Goal: Task Accomplishment & Management: Complete application form

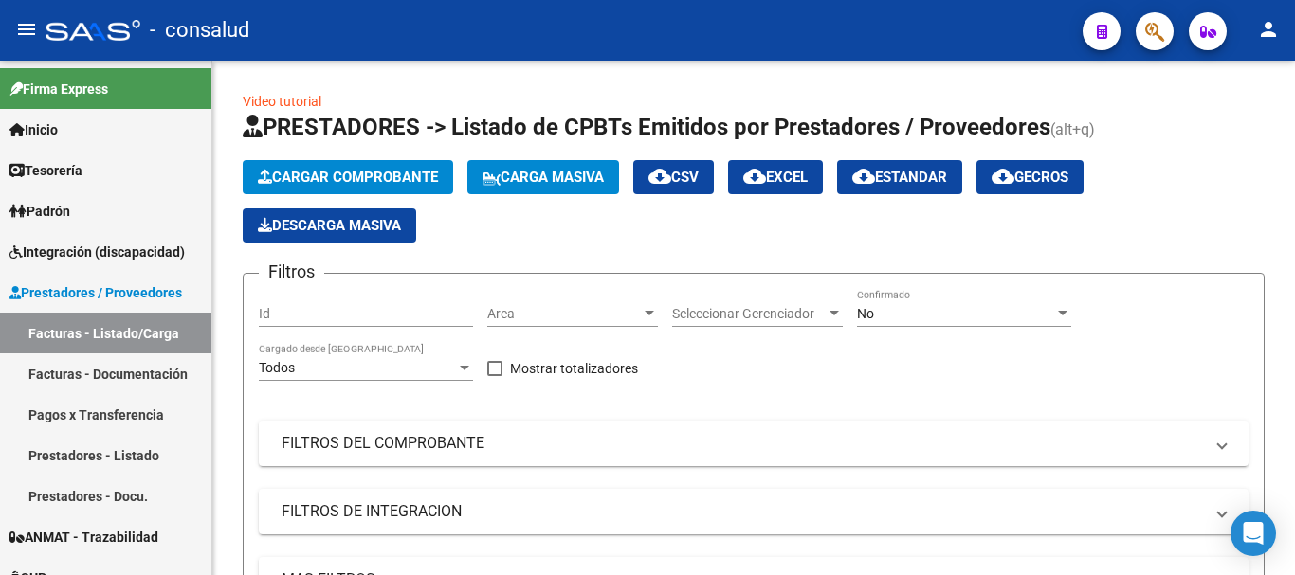
scroll to position [311, 0]
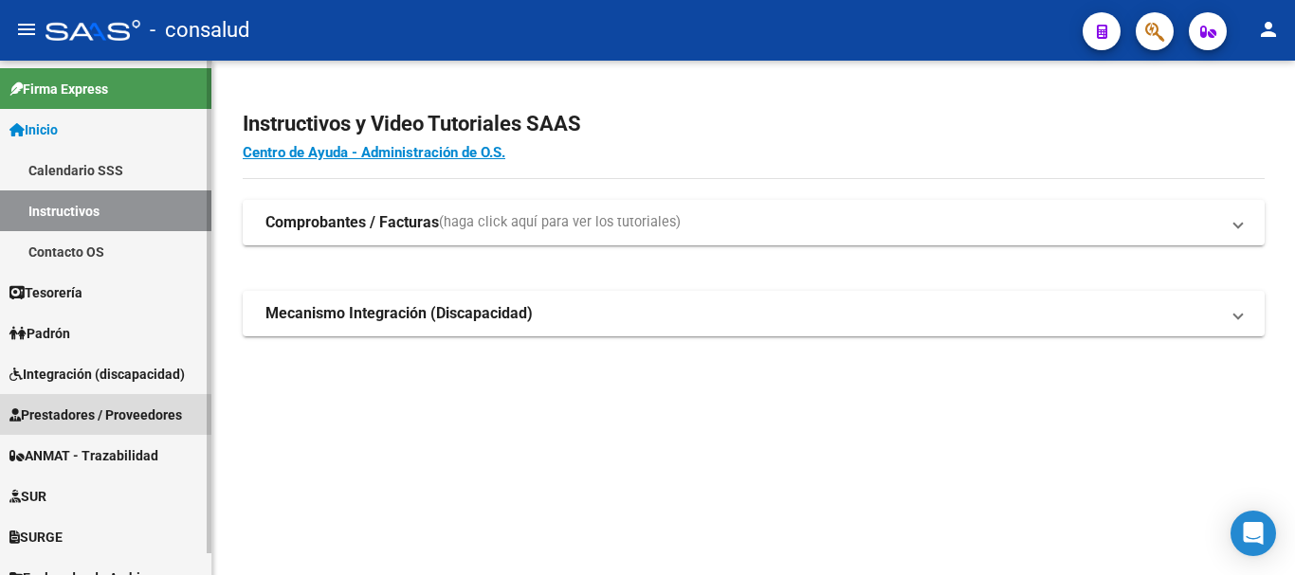
click at [91, 429] on link "Prestadores / Proveedores" at bounding box center [105, 414] width 211 height 41
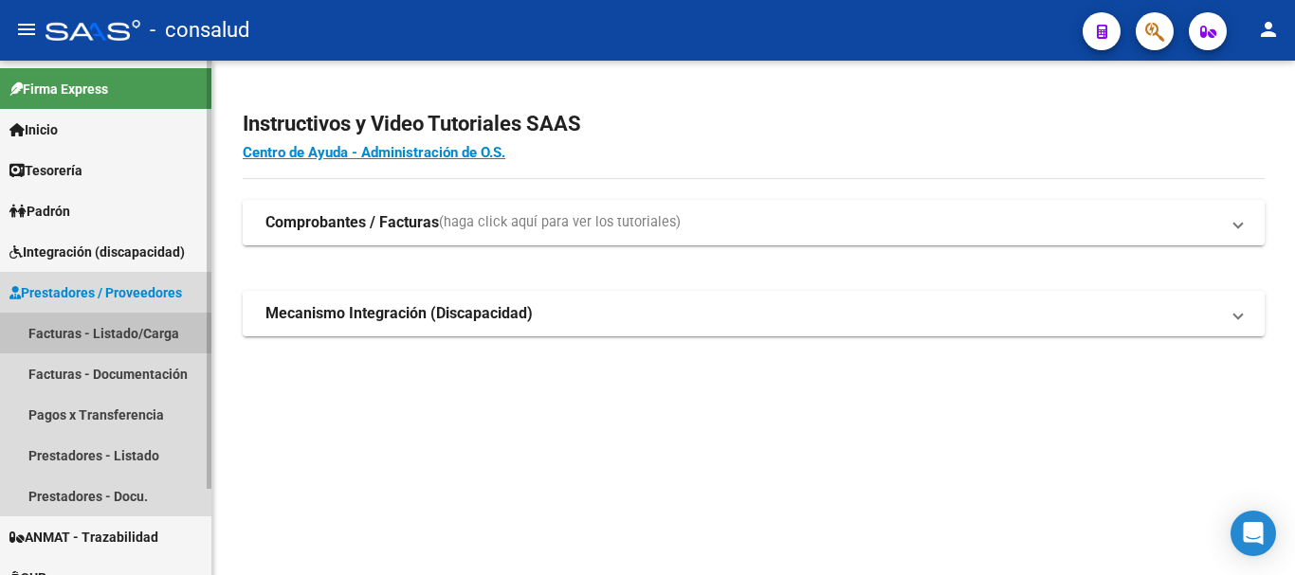
click at [105, 331] on link "Facturas - Listado/Carga" at bounding box center [105, 333] width 211 height 41
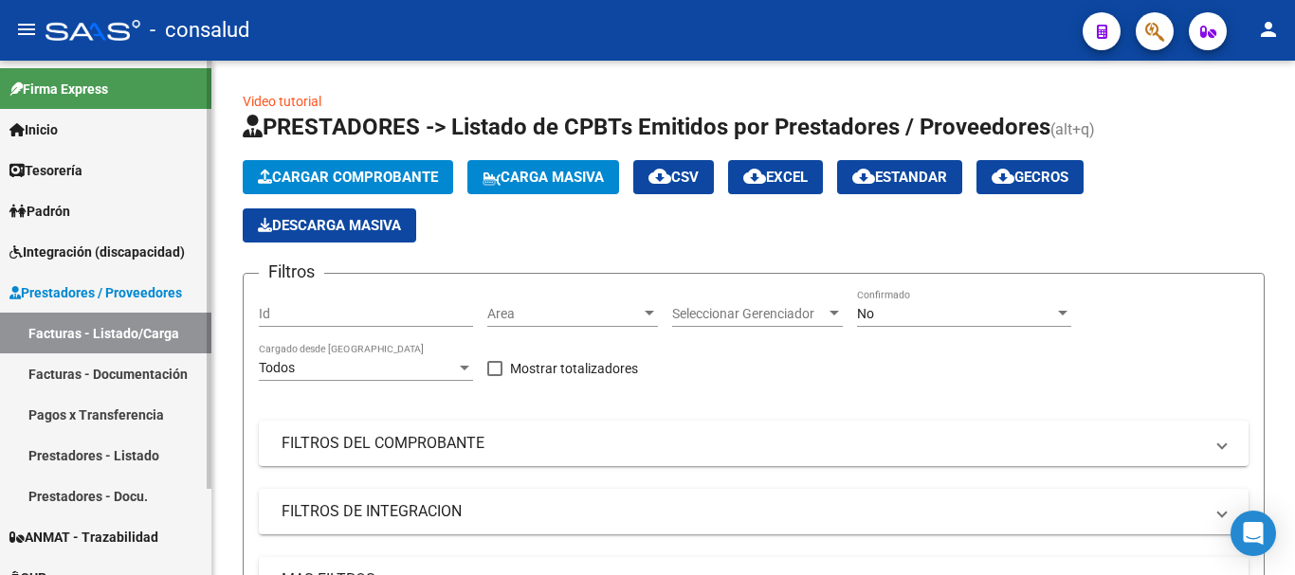
click at [123, 249] on span "Integración (discapacidad)" at bounding box center [96, 252] width 175 height 21
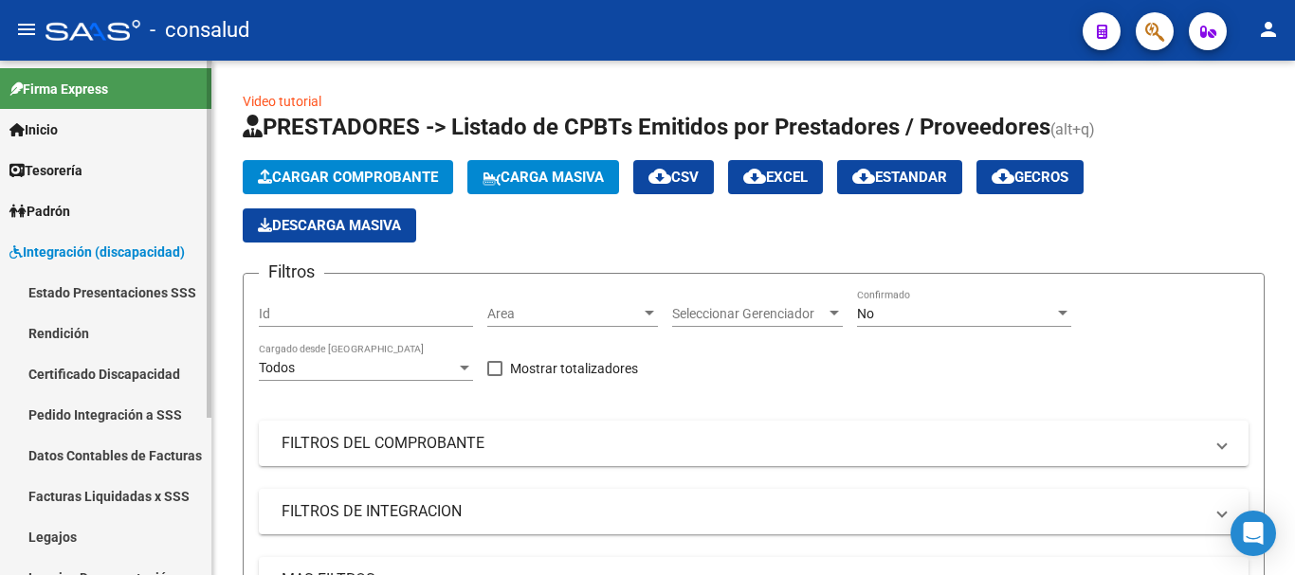
click at [112, 525] on link "Legajos" at bounding box center [105, 537] width 211 height 41
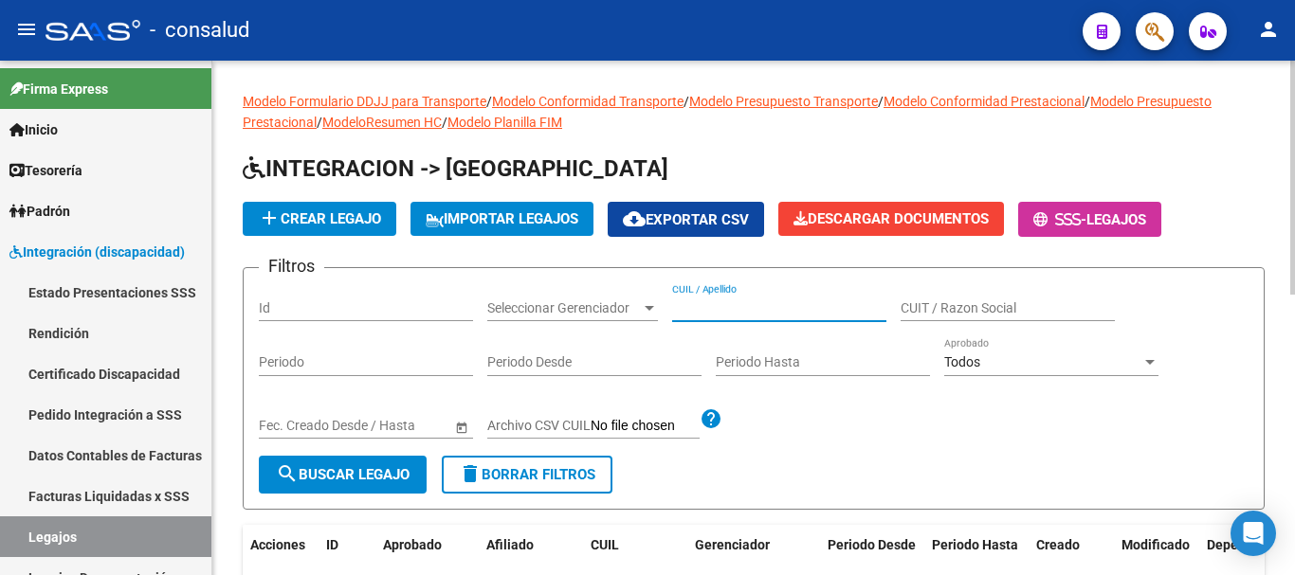
click at [704, 310] on input "CUIL / Apellido" at bounding box center [779, 309] width 214 height 16
type input "anzuate"
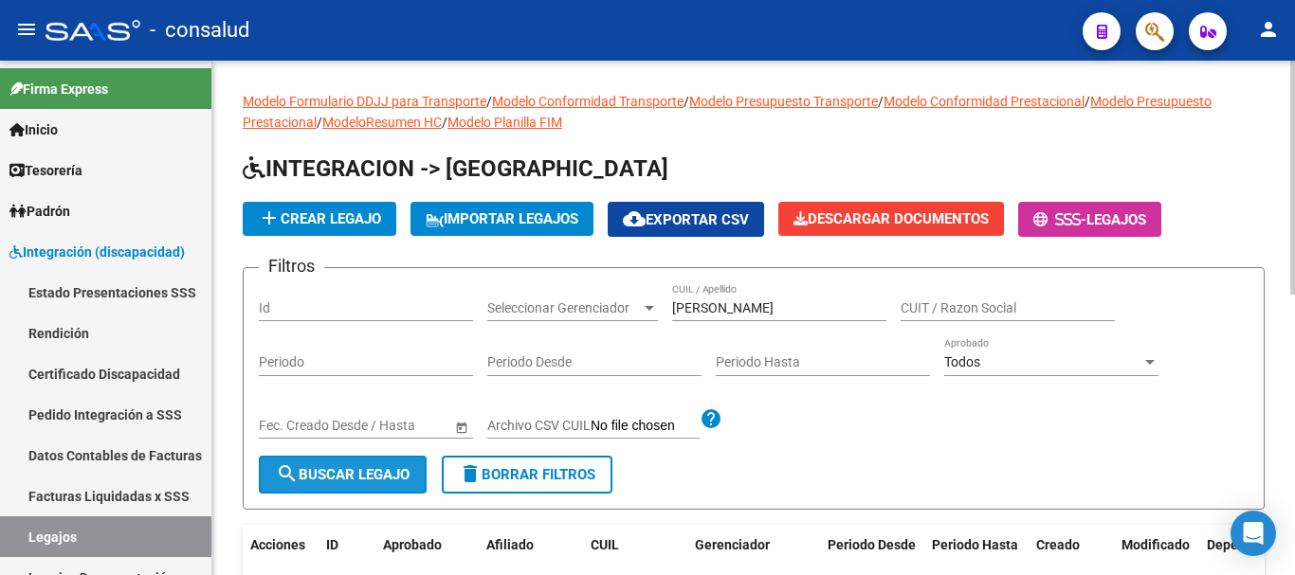
click at [356, 476] on span "search Buscar Legajo" at bounding box center [343, 474] width 134 height 17
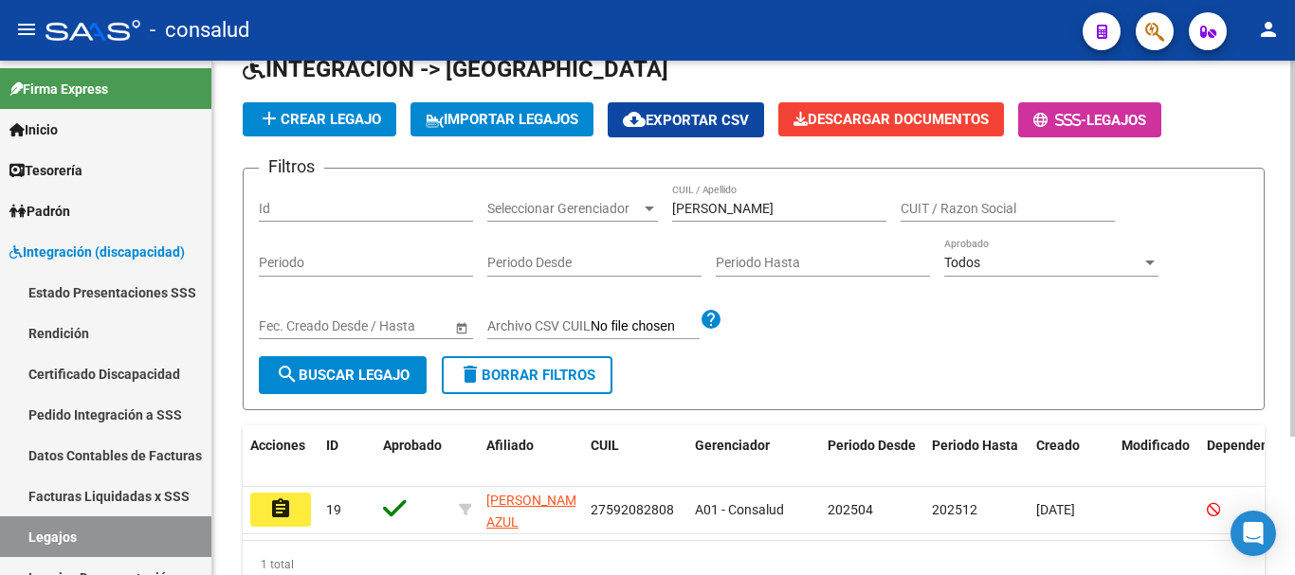
scroll to position [190, 0]
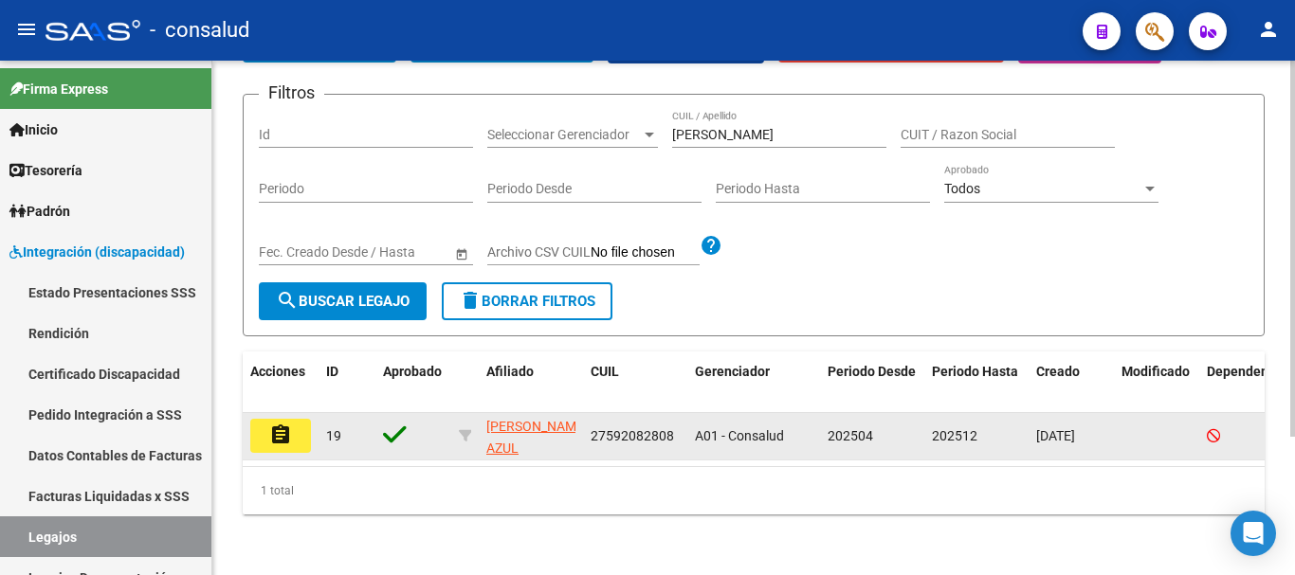
click at [266, 419] on button "assignment" at bounding box center [280, 436] width 61 height 34
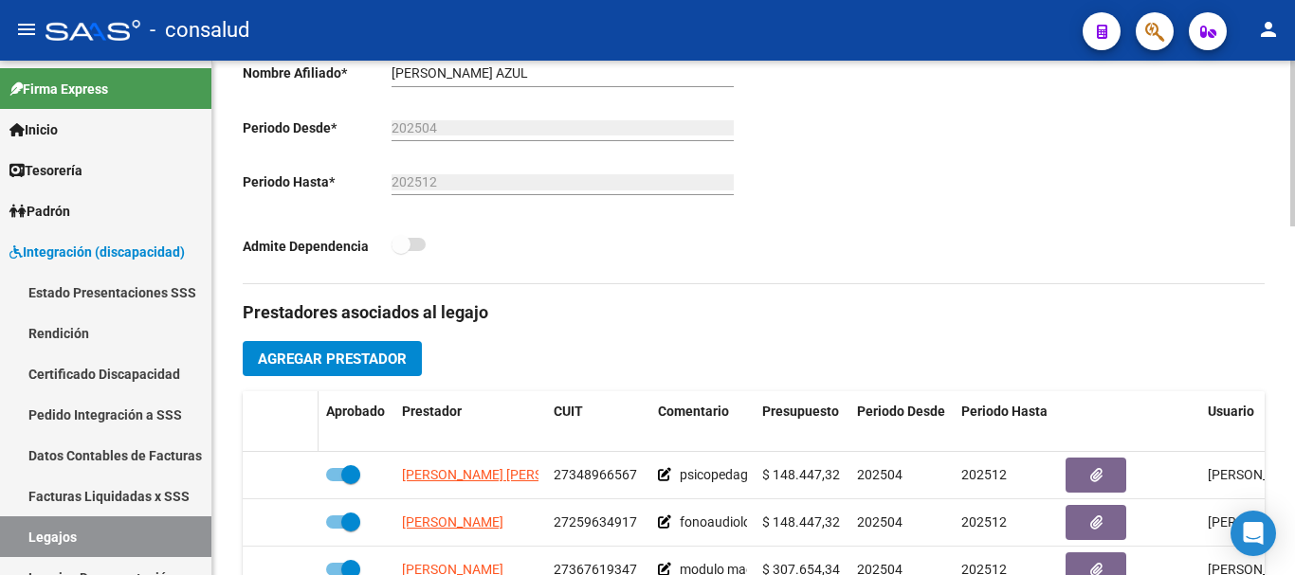
scroll to position [323, 0]
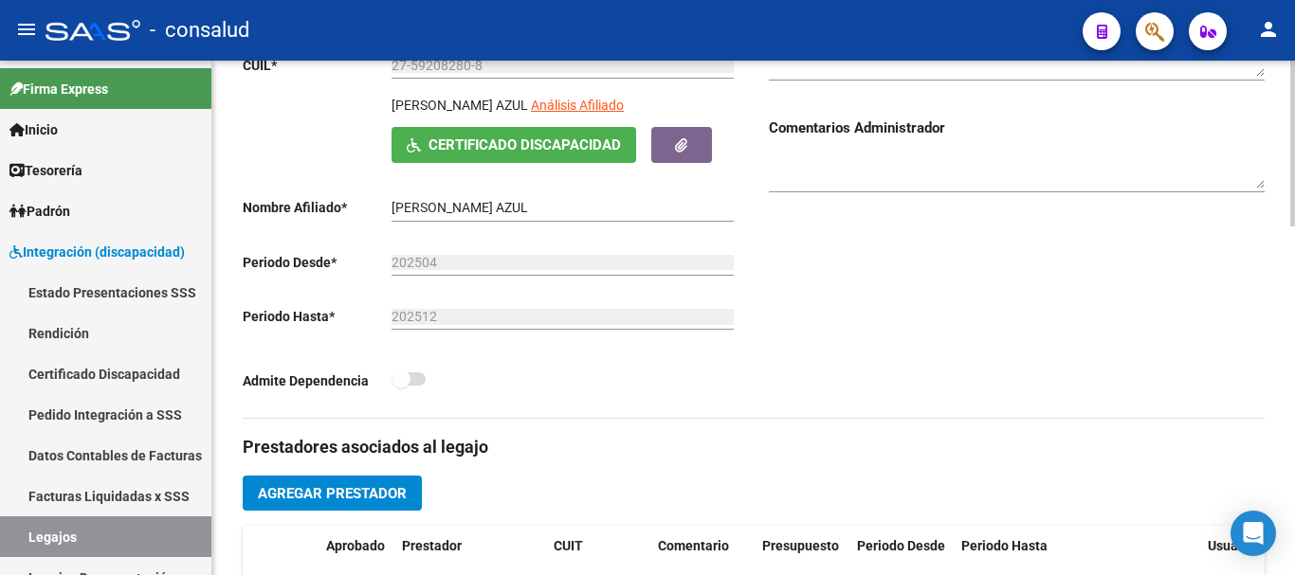
click at [539, 155] on button "Certificado Discapacidad" at bounding box center [514, 144] width 245 height 35
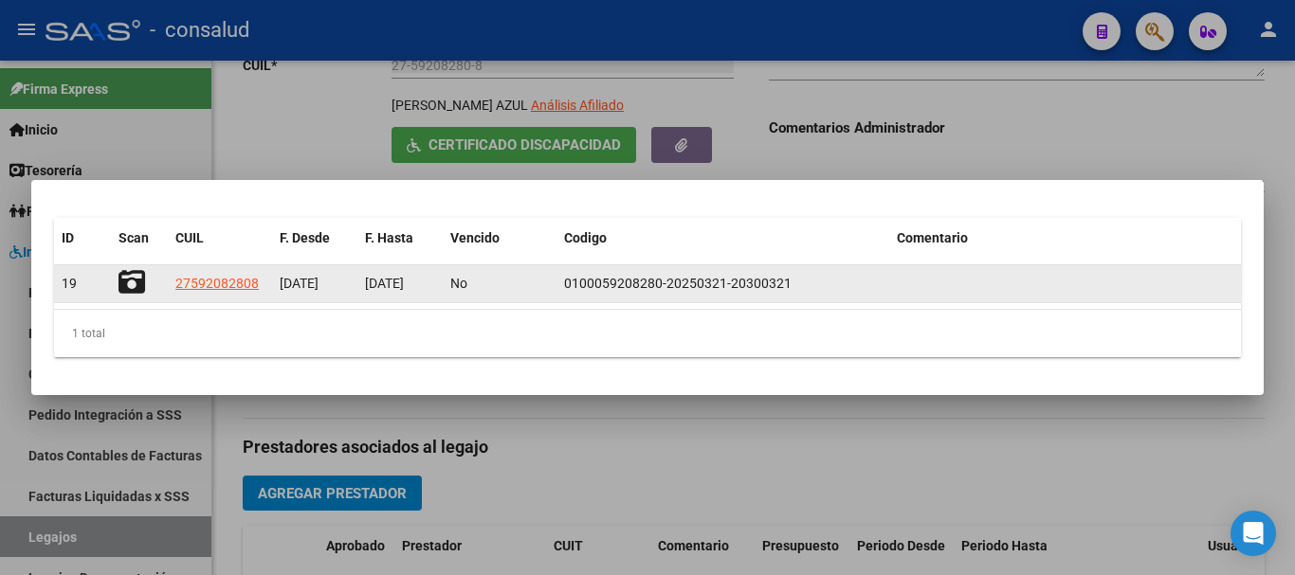
click at [132, 280] on icon at bounding box center [132, 282] width 27 height 27
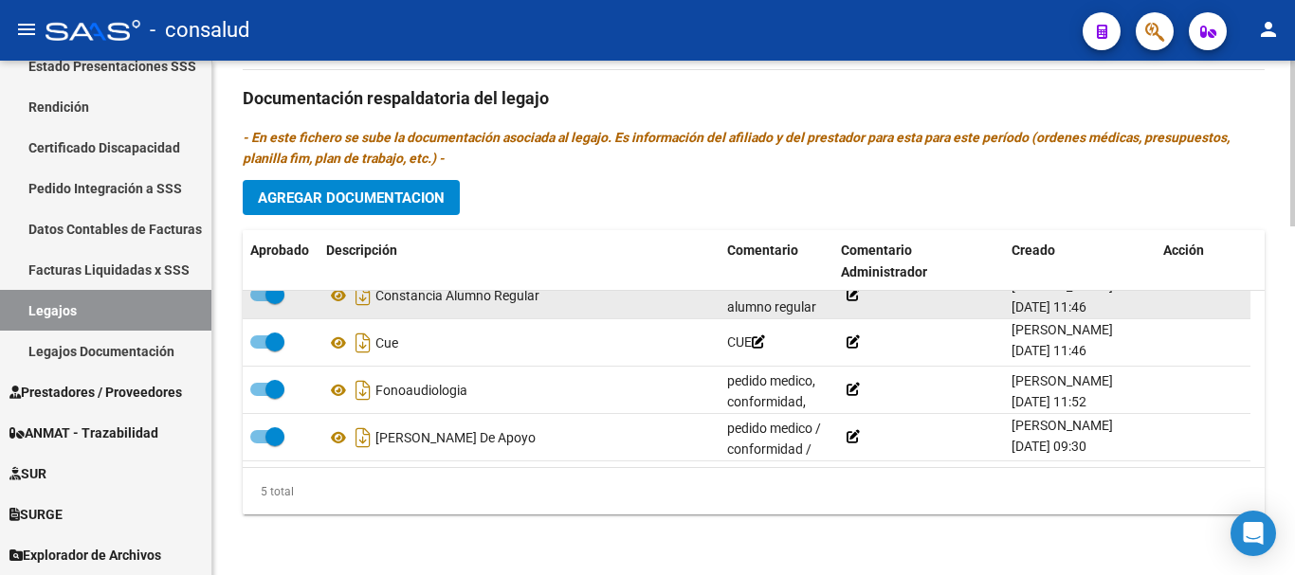
scroll to position [0, 0]
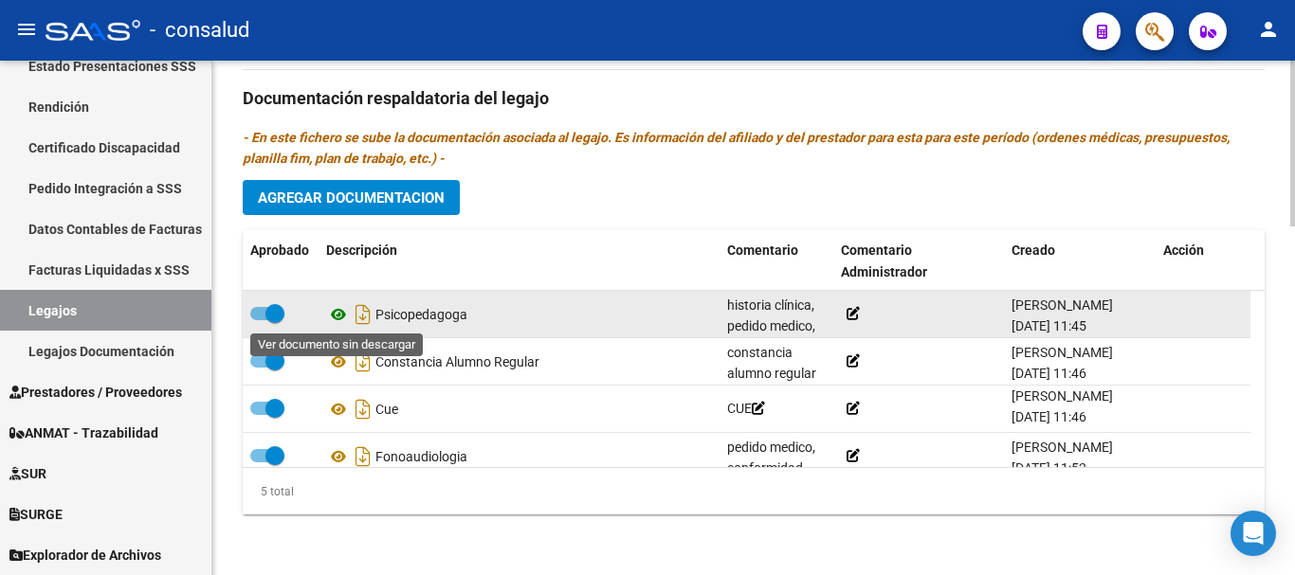
click at [337, 315] on icon at bounding box center [338, 314] width 25 height 23
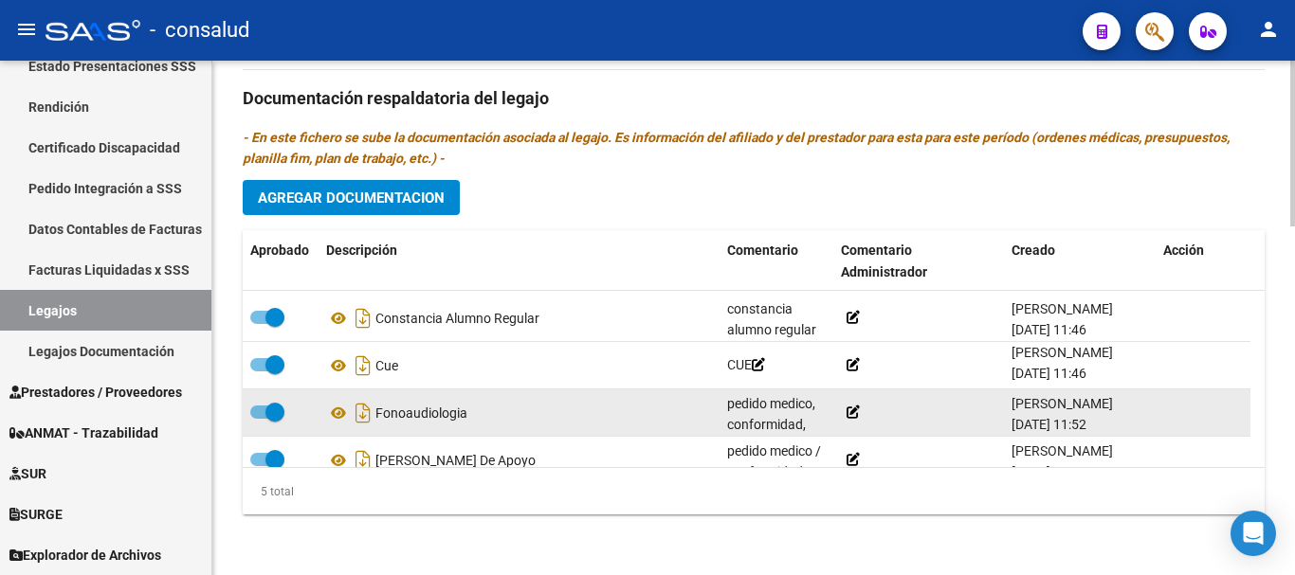
scroll to position [67, 0]
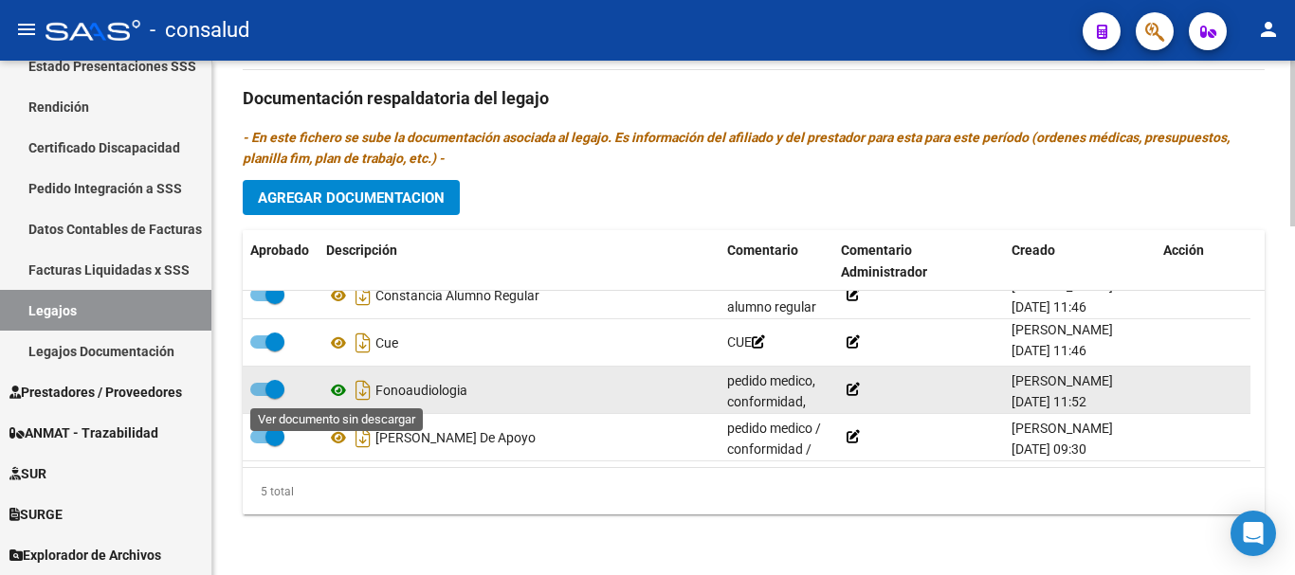
click at [338, 390] on icon at bounding box center [338, 390] width 25 height 23
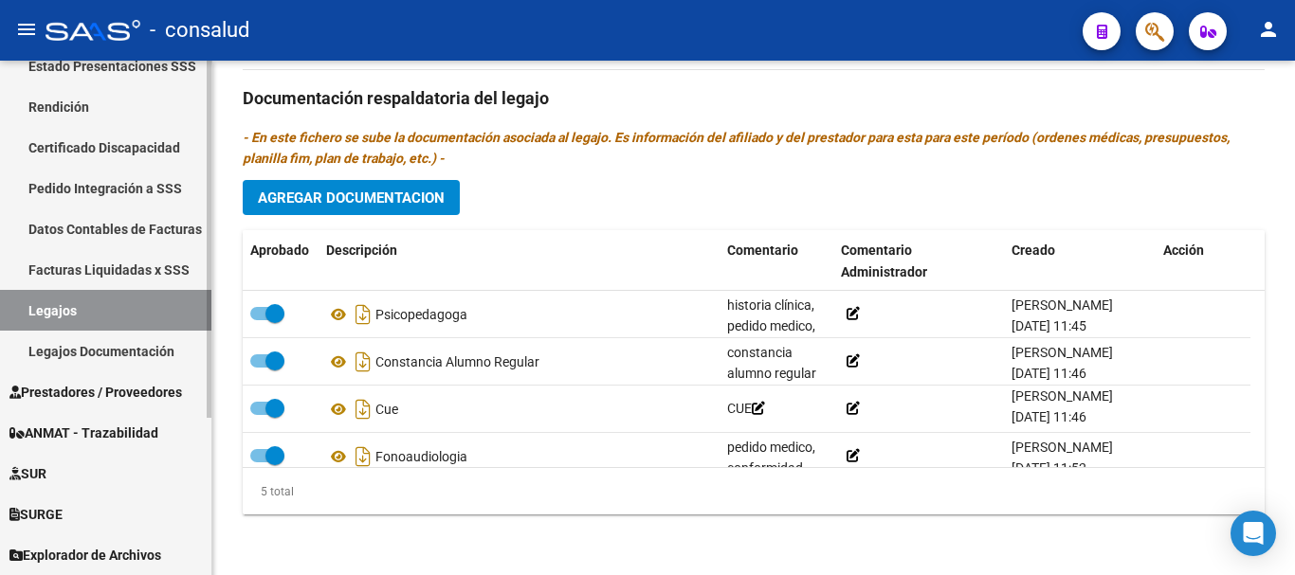
click at [137, 307] on link "Legajos" at bounding box center [105, 310] width 211 height 41
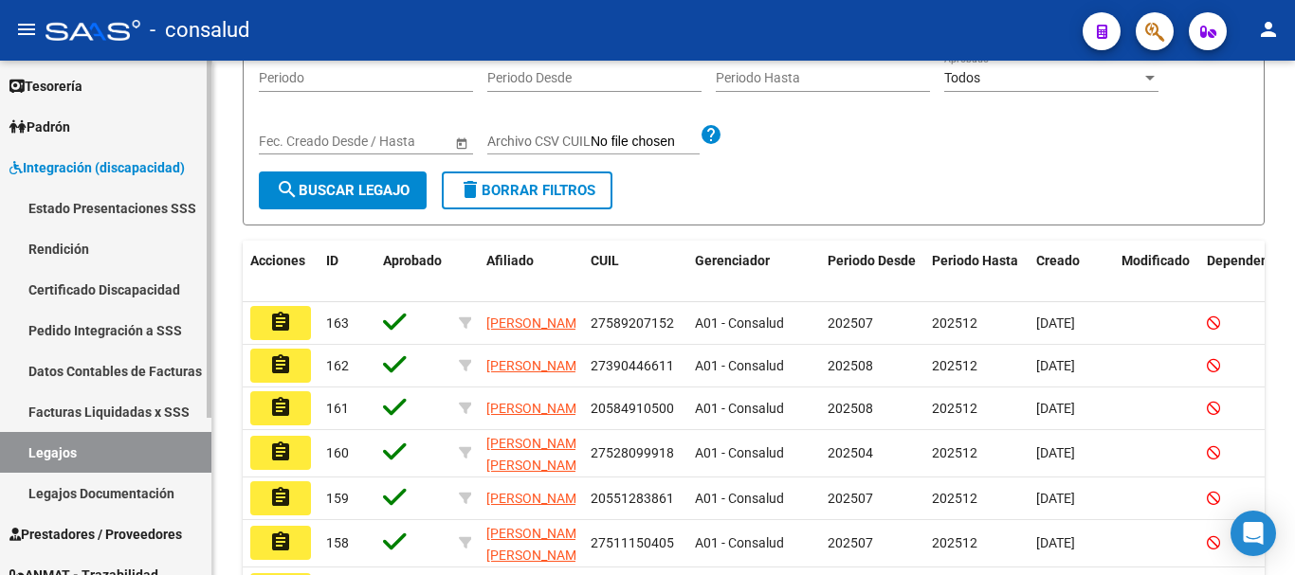
scroll to position [37, 0]
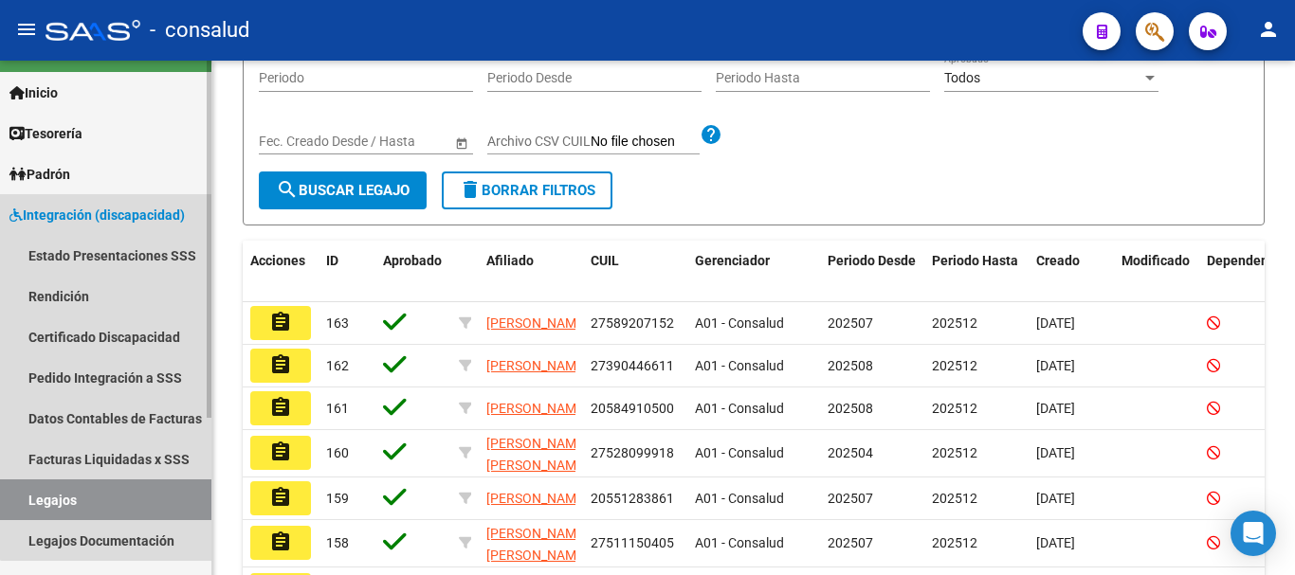
click at [150, 212] on span "Integración (discapacidad)" at bounding box center [96, 215] width 175 height 21
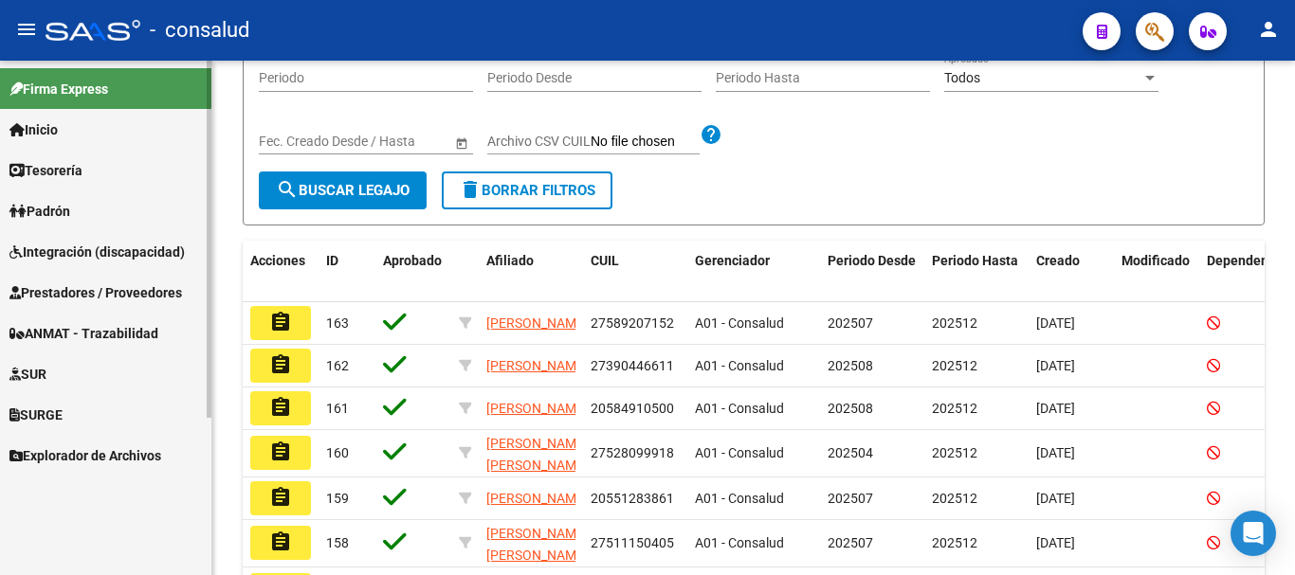
scroll to position [0, 0]
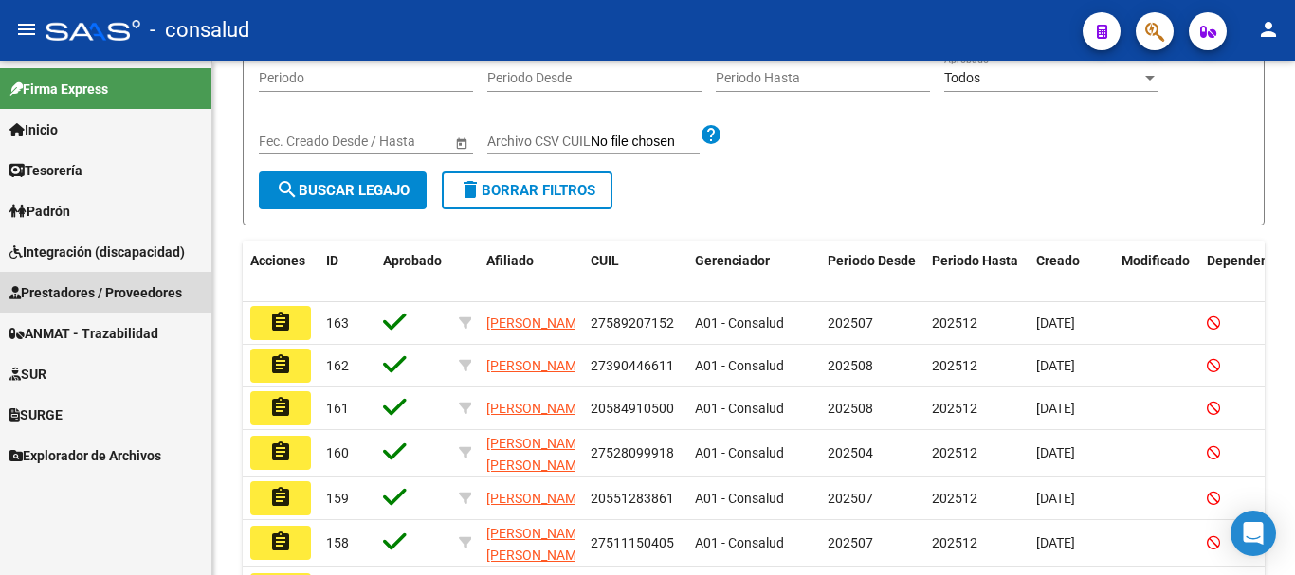
click at [151, 295] on span "Prestadores / Proveedores" at bounding box center [95, 293] width 173 height 21
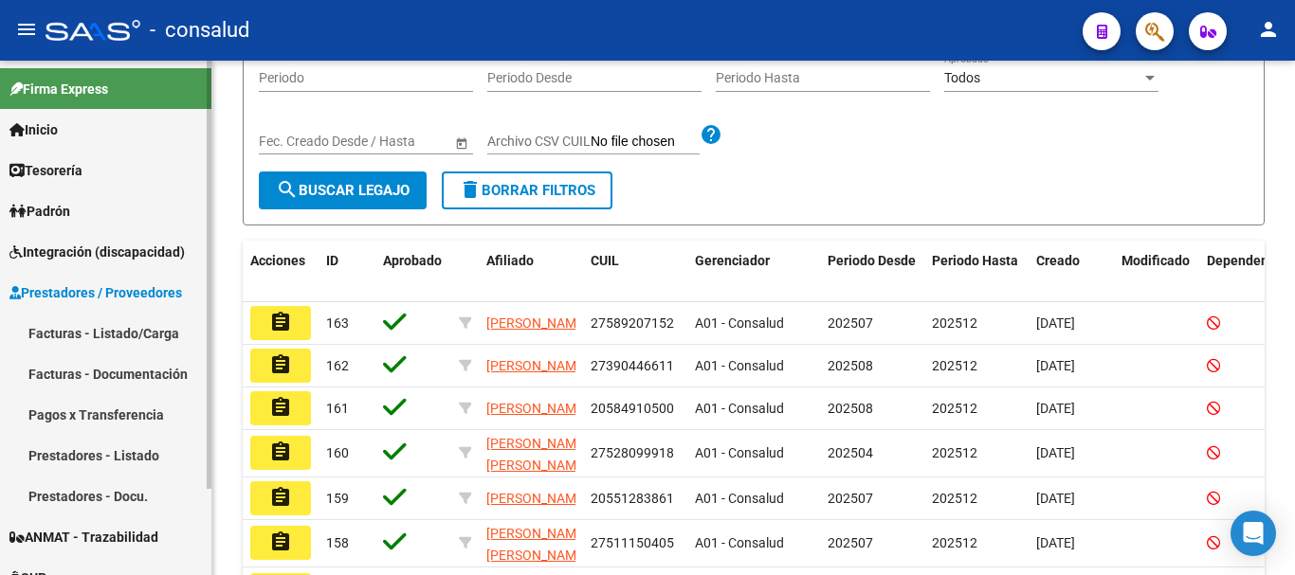
click at [151, 328] on link "Facturas - Listado/Carga" at bounding box center [105, 333] width 211 height 41
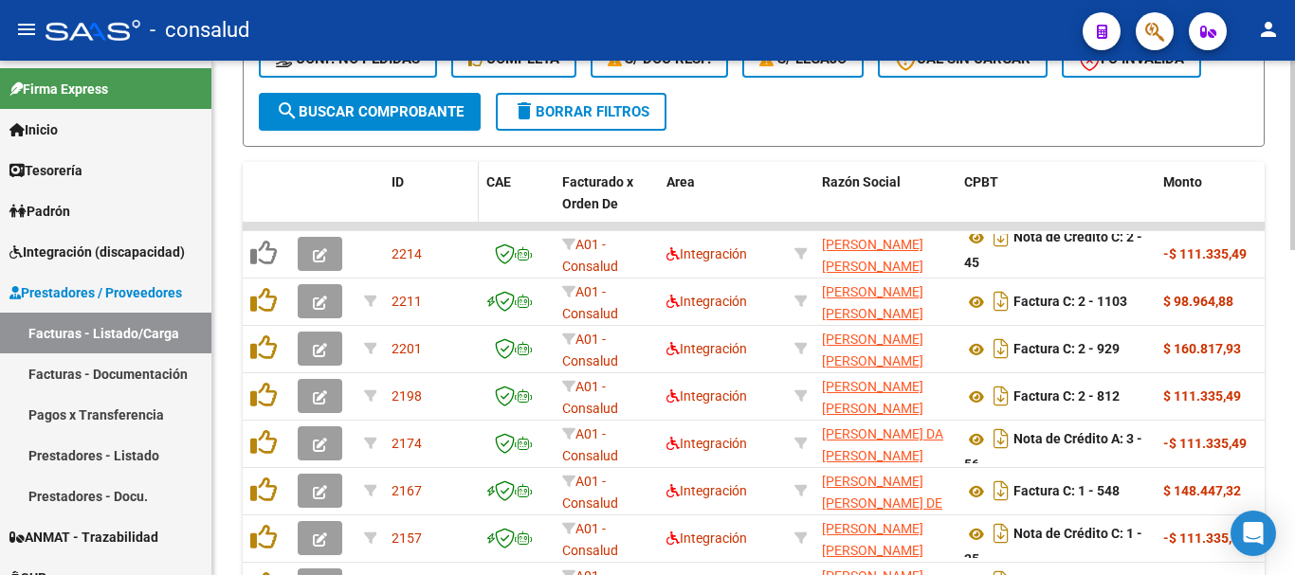
scroll to position [501, 0]
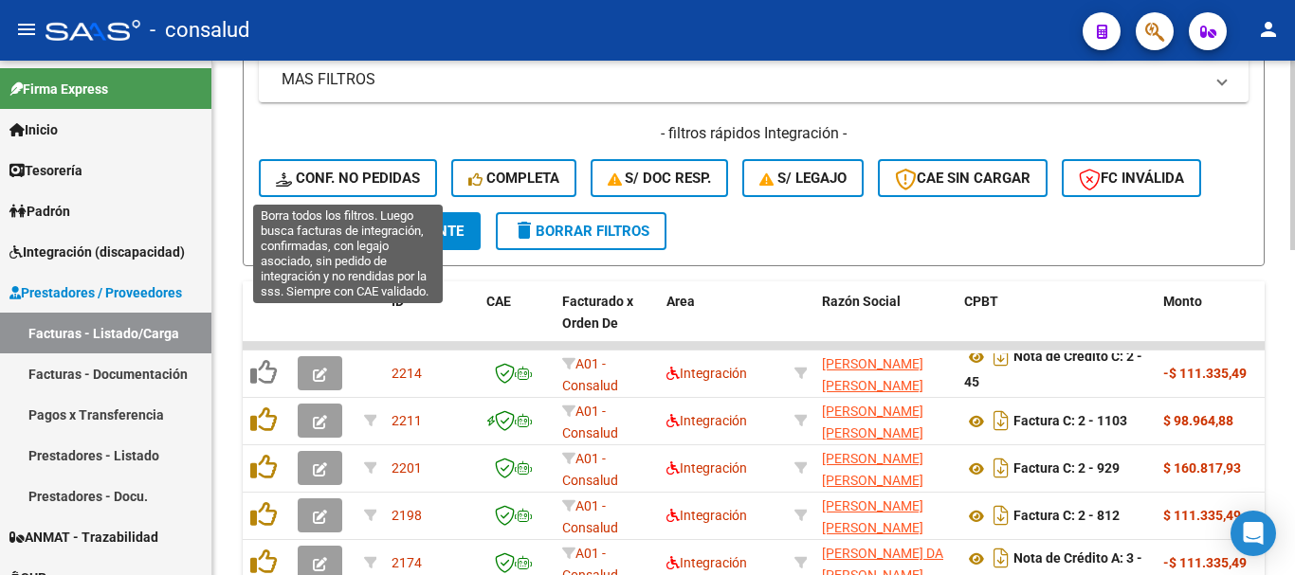
click at [357, 183] on span "Conf. no pedidas" at bounding box center [348, 178] width 144 height 17
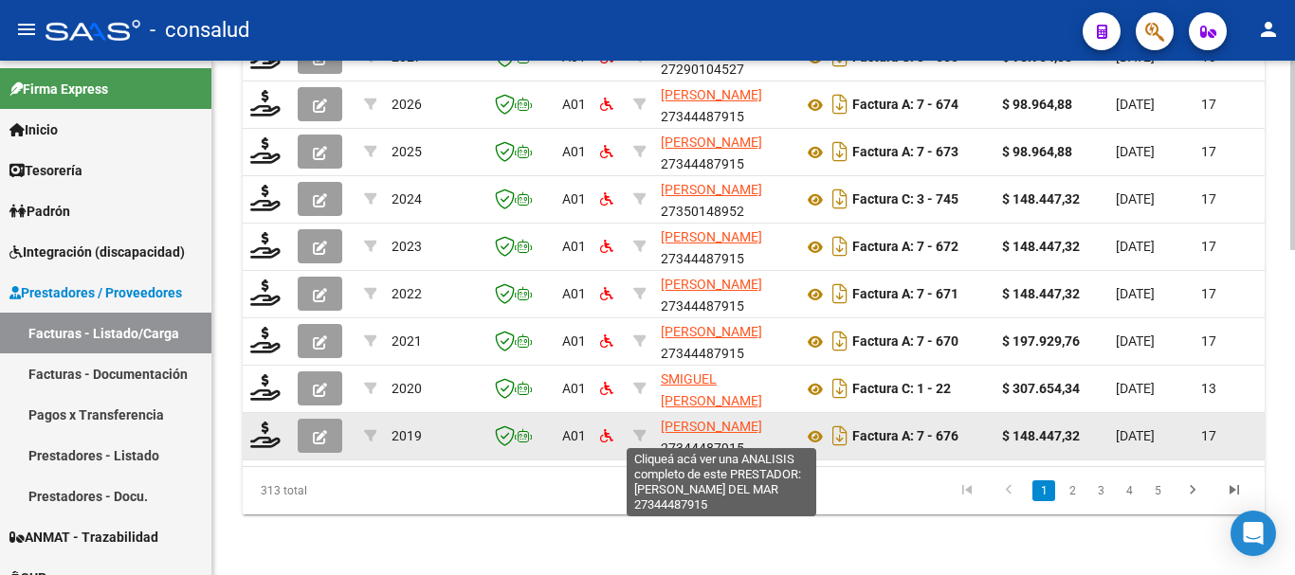
scroll to position [25, 0]
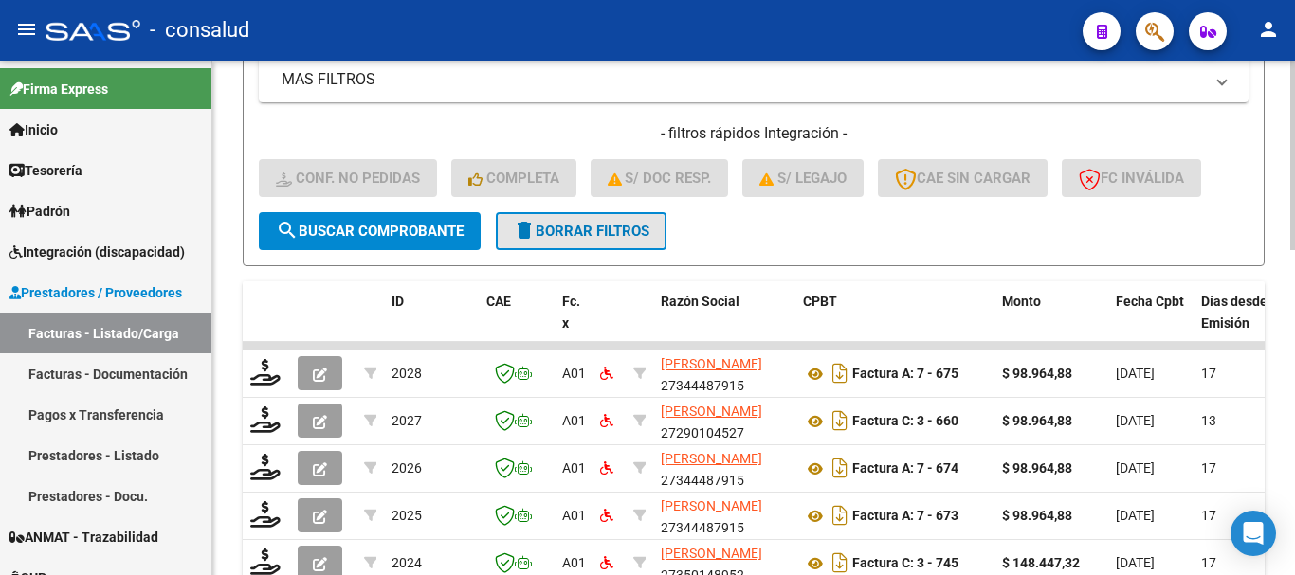
click at [599, 235] on span "delete Borrar Filtros" at bounding box center [581, 231] width 137 height 17
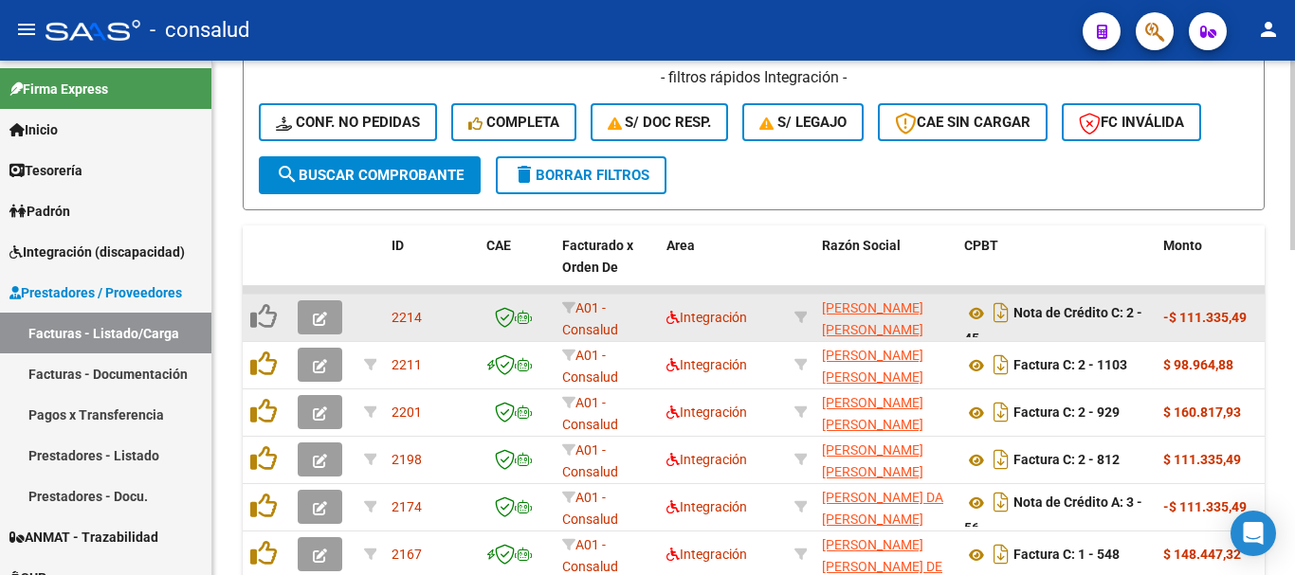
scroll to position [501, 0]
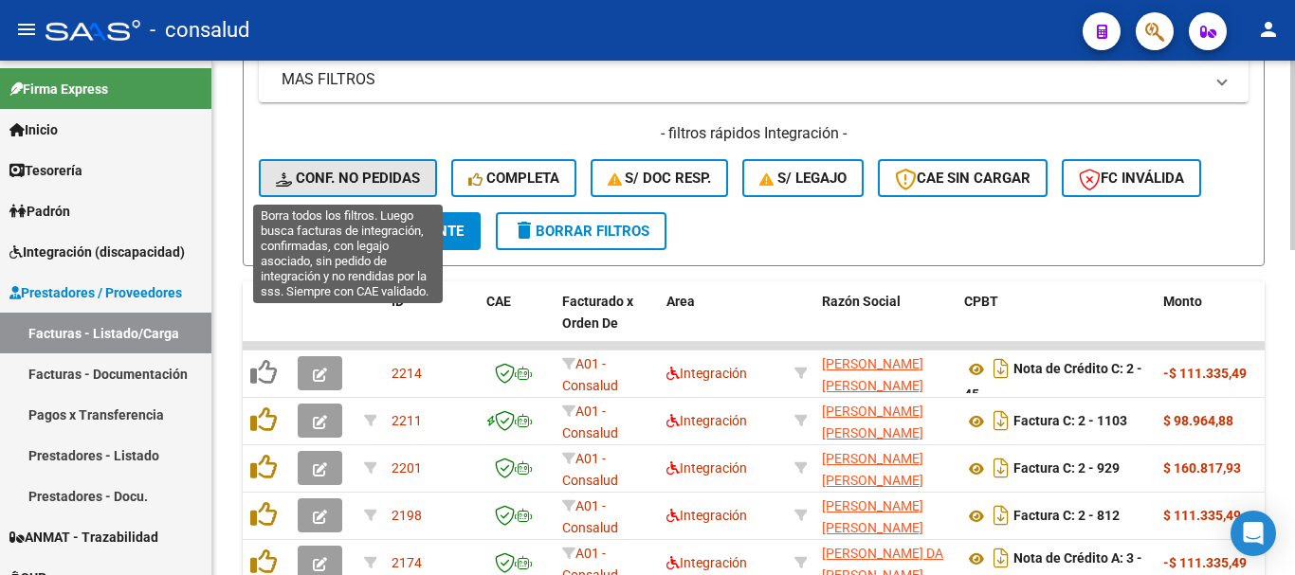
click at [314, 173] on span "Conf. no pedidas" at bounding box center [348, 178] width 144 height 17
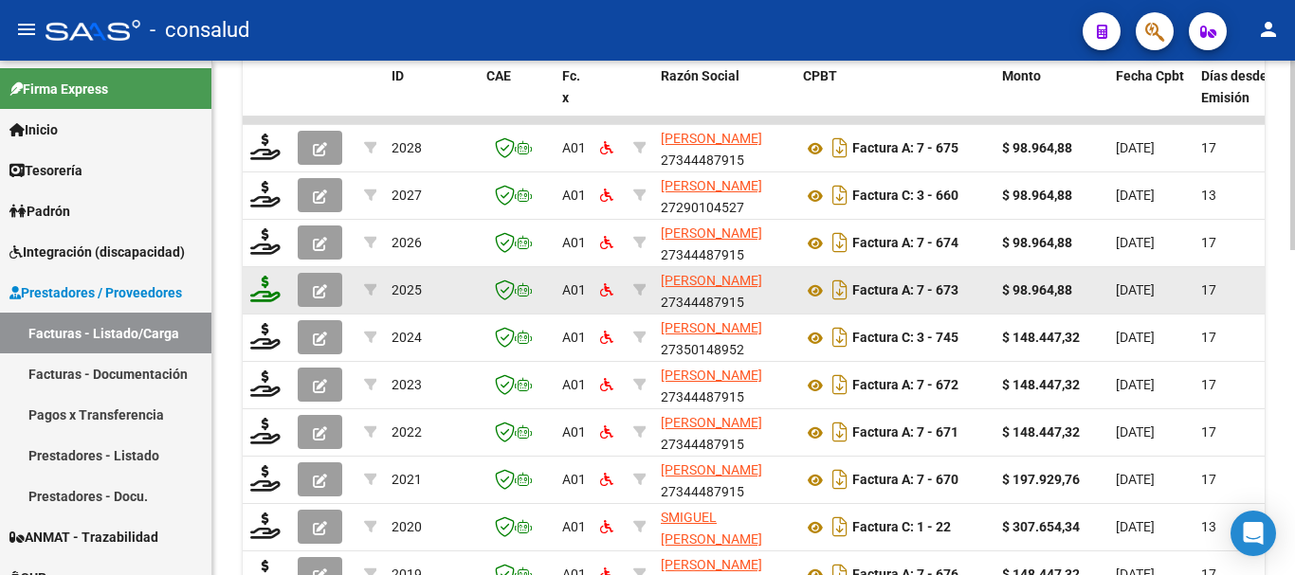
scroll to position [690, 0]
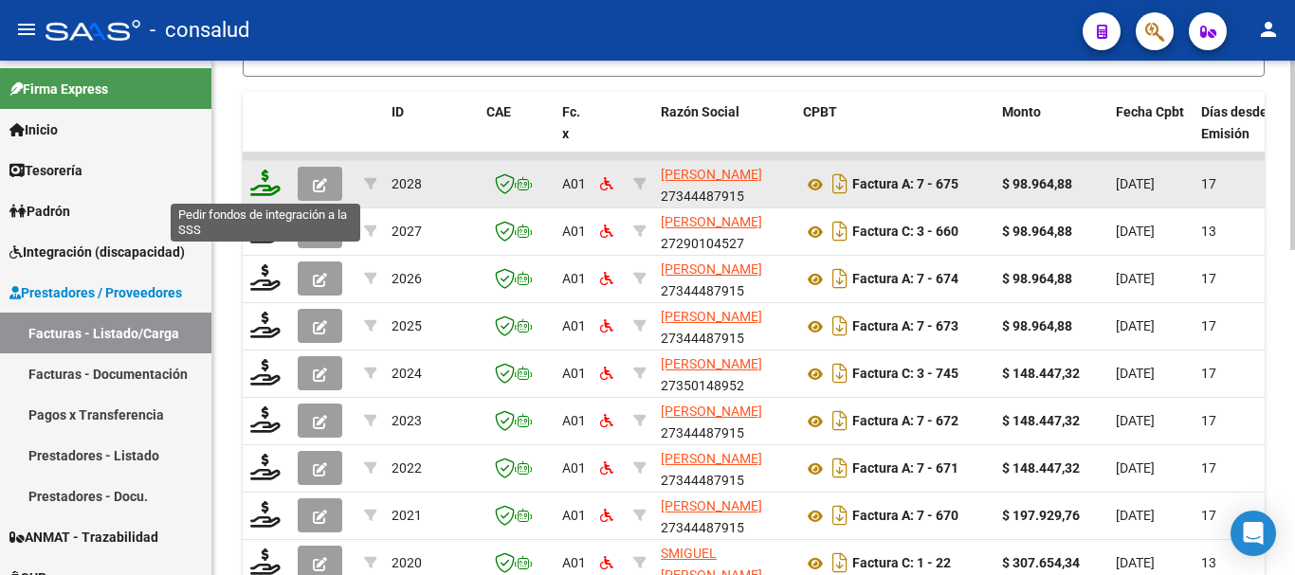
click at [267, 182] on icon at bounding box center [265, 183] width 30 height 27
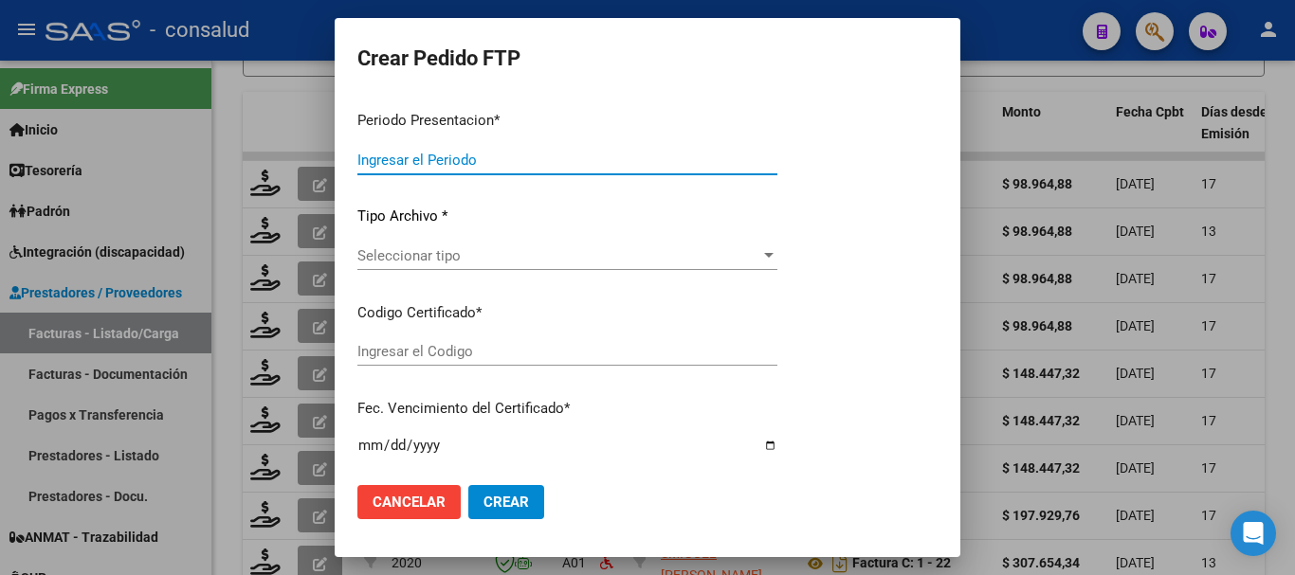
type input "202508"
type input "$ 98.964,88"
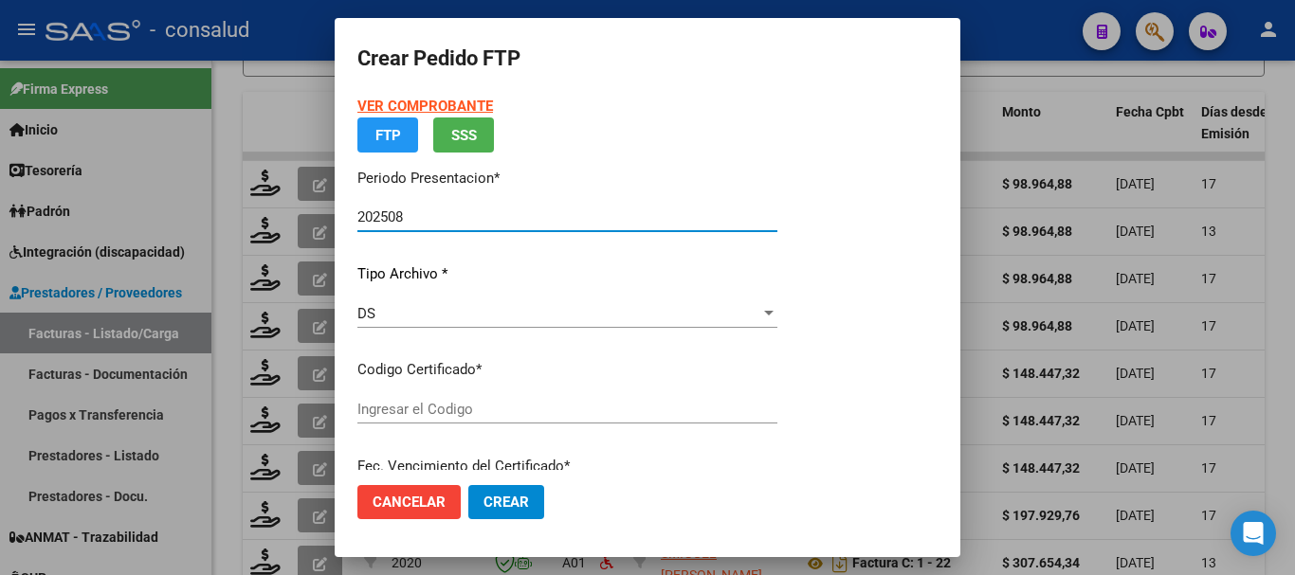
type input "0200052302586-20211027-20261027"
type input "2026-10-27"
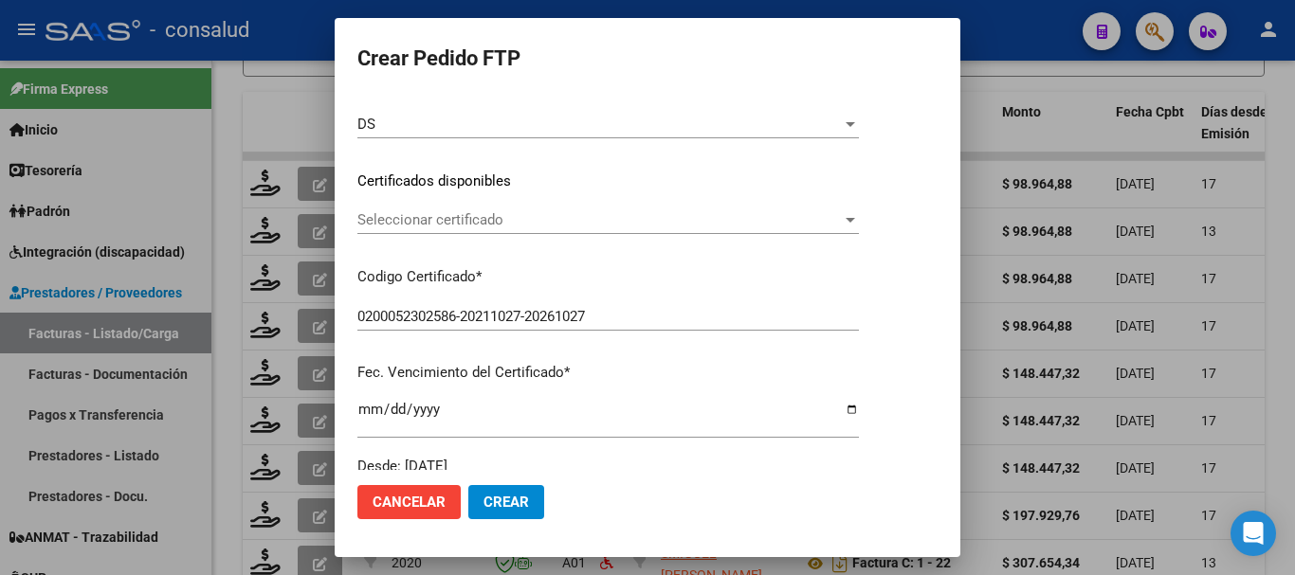
scroll to position [284, 0]
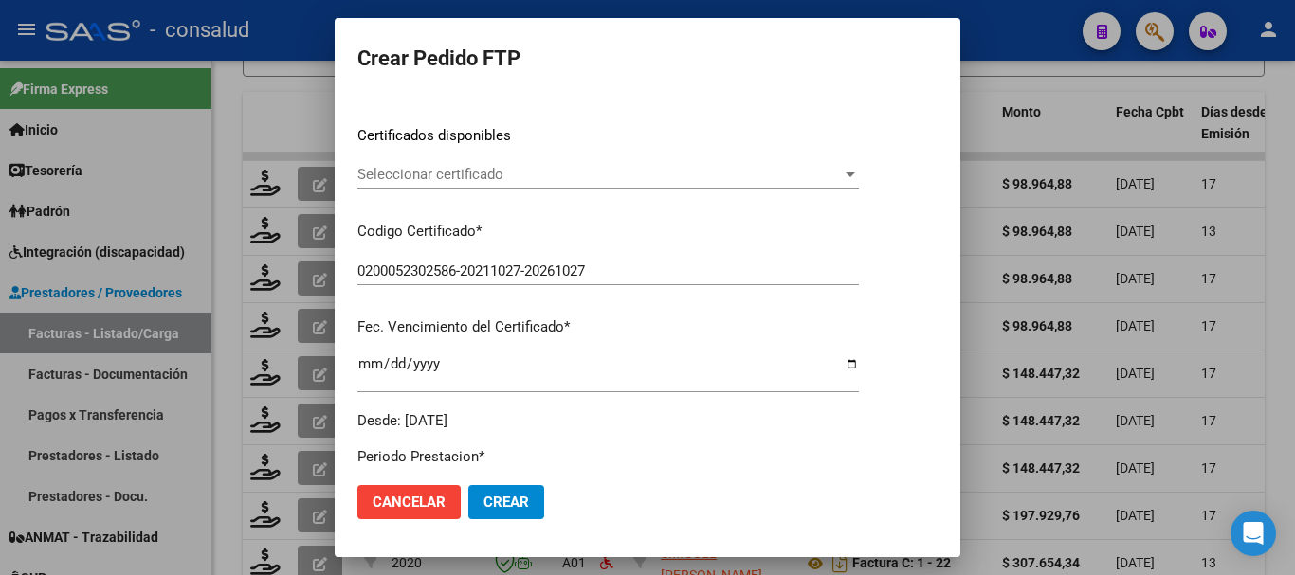
click at [546, 178] on span "Seleccionar certificado" at bounding box center [599, 174] width 484 height 17
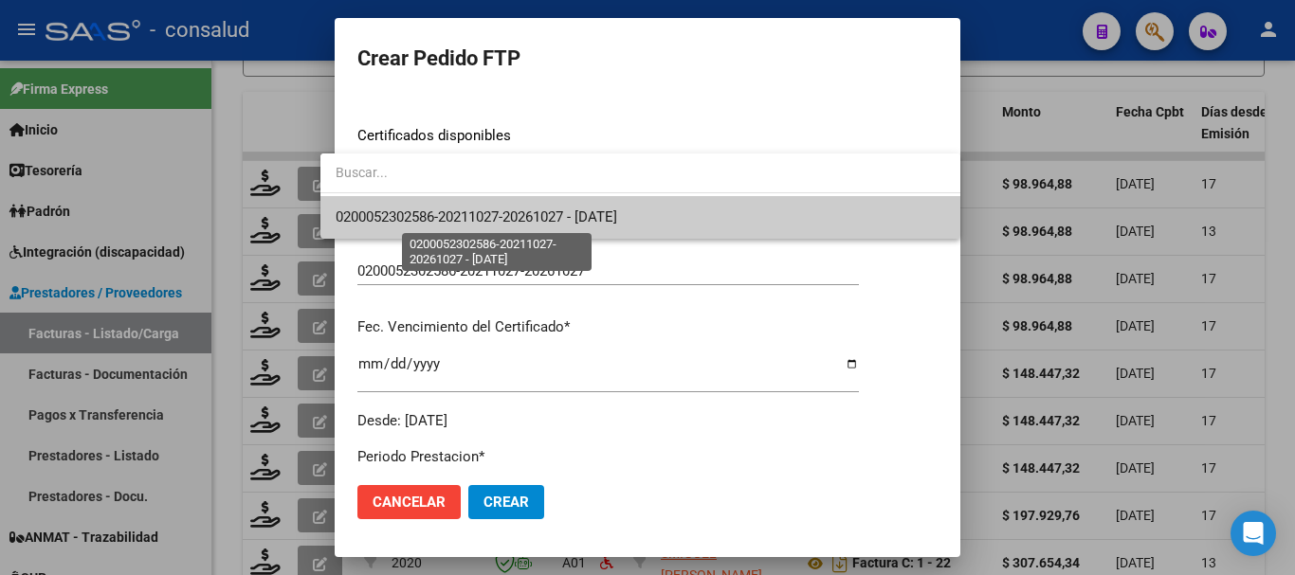
click at [563, 215] on span "0200052302586-20211027-20261027 - 2026-10-27" at bounding box center [477, 217] width 282 height 17
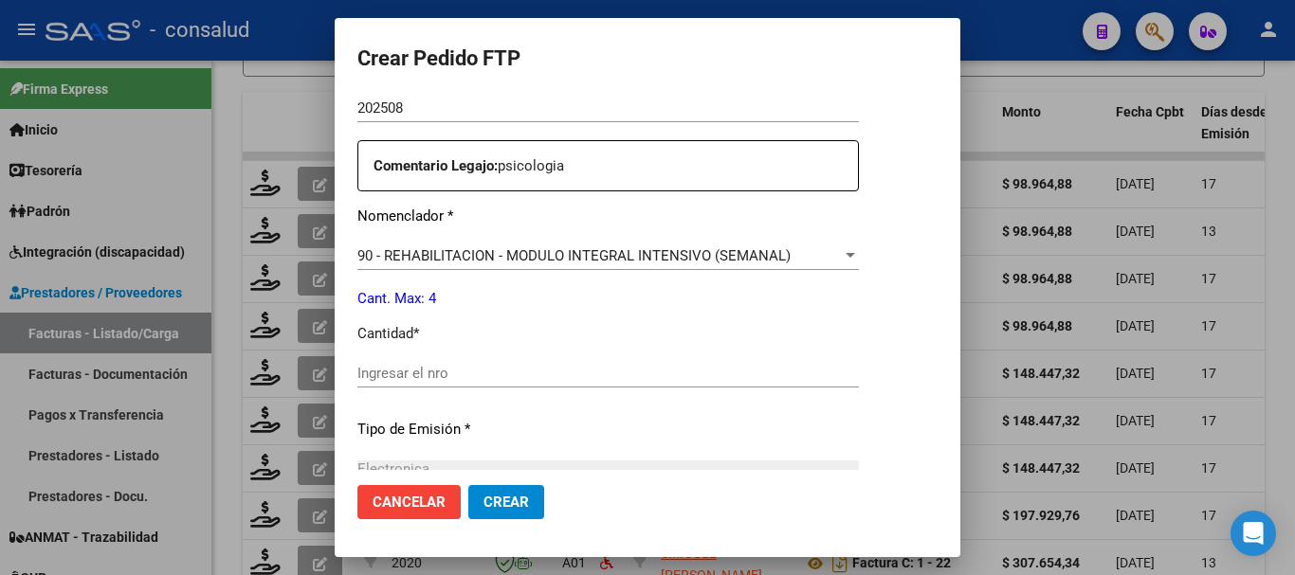
scroll to position [853, 0]
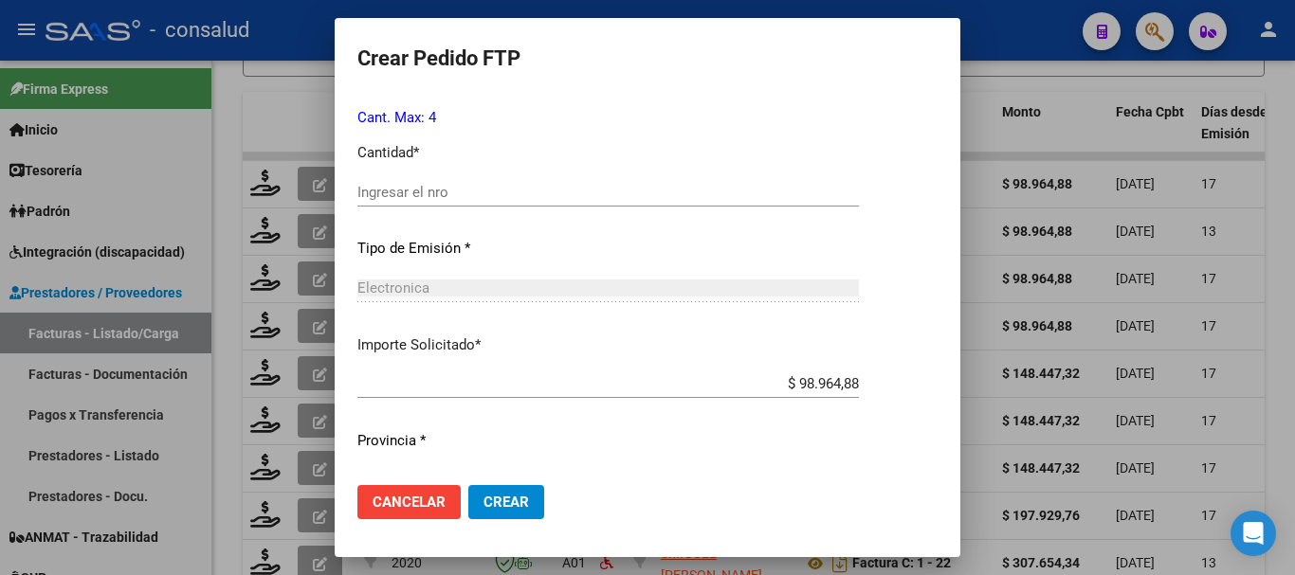
click at [421, 193] on input "Ingresar el nro" at bounding box center [608, 192] width 502 height 17
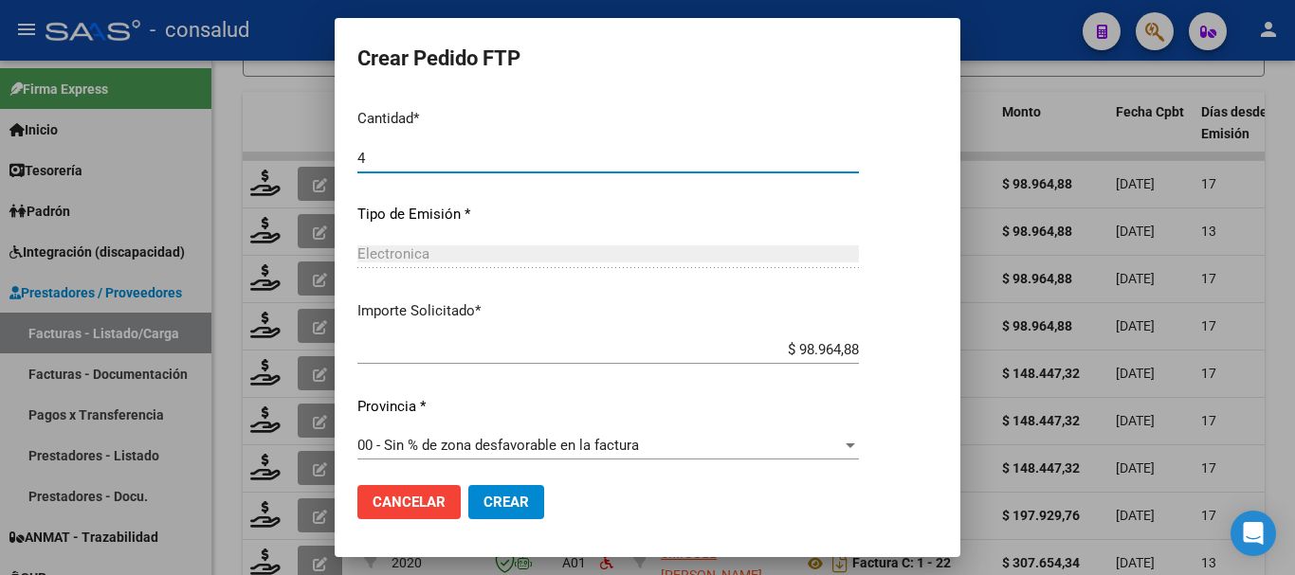
scroll to position [895, 0]
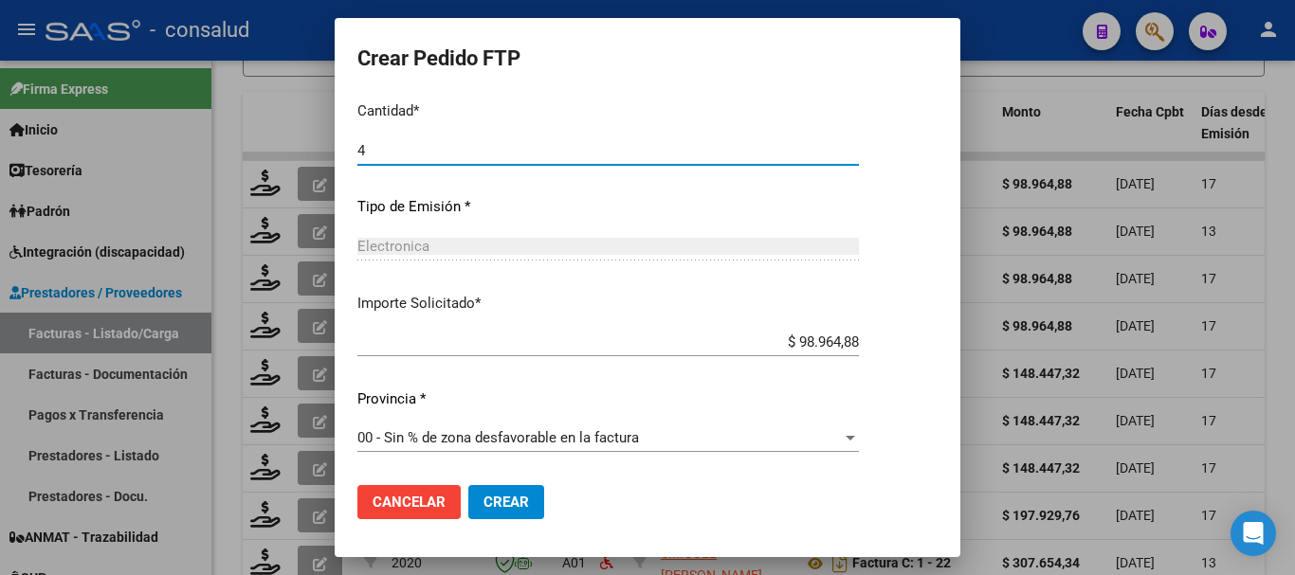
type input "4"
click at [495, 491] on button "Crear" at bounding box center [506, 502] width 76 height 34
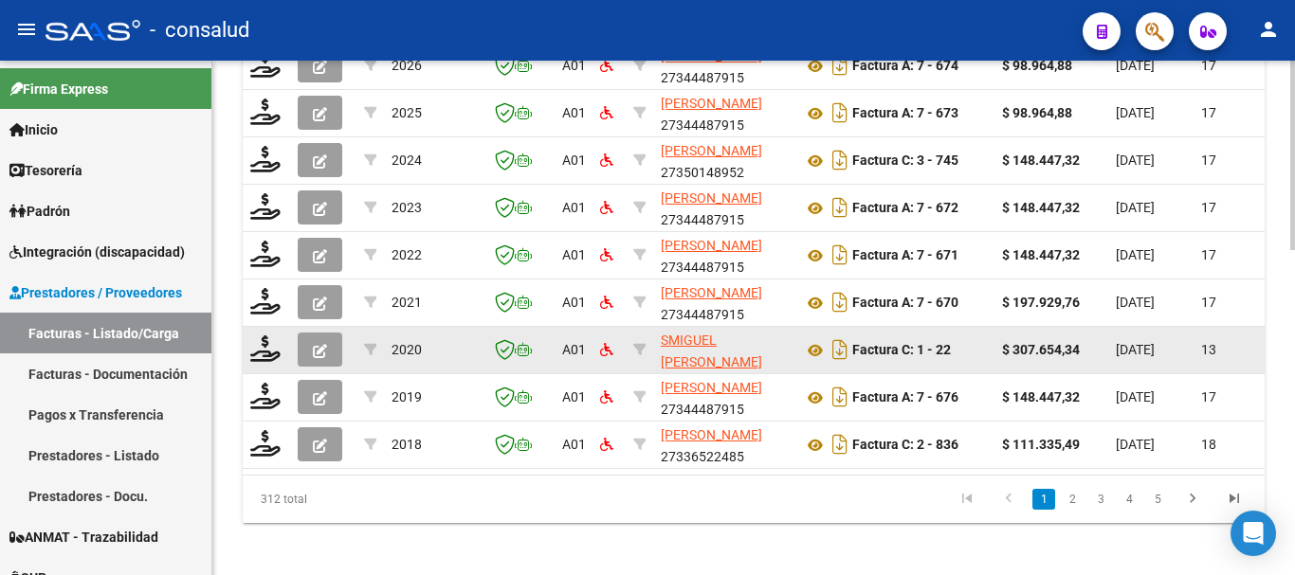
scroll to position [690, 0]
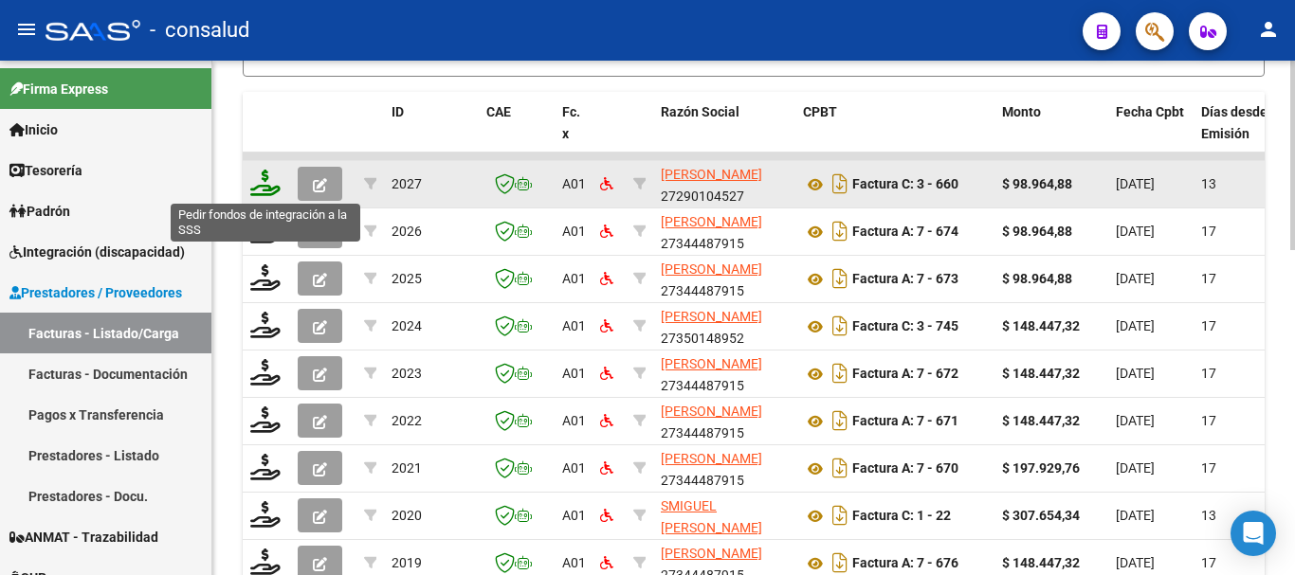
click at [270, 187] on icon at bounding box center [265, 183] width 30 height 27
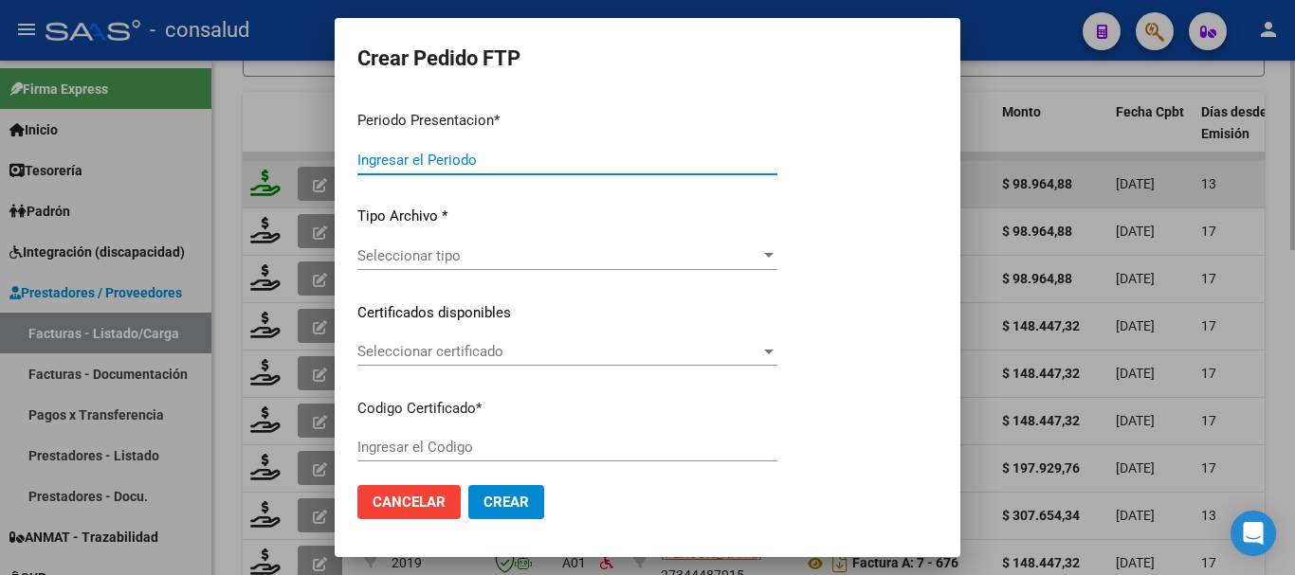
type input "202508"
type input "$ 98.964,88"
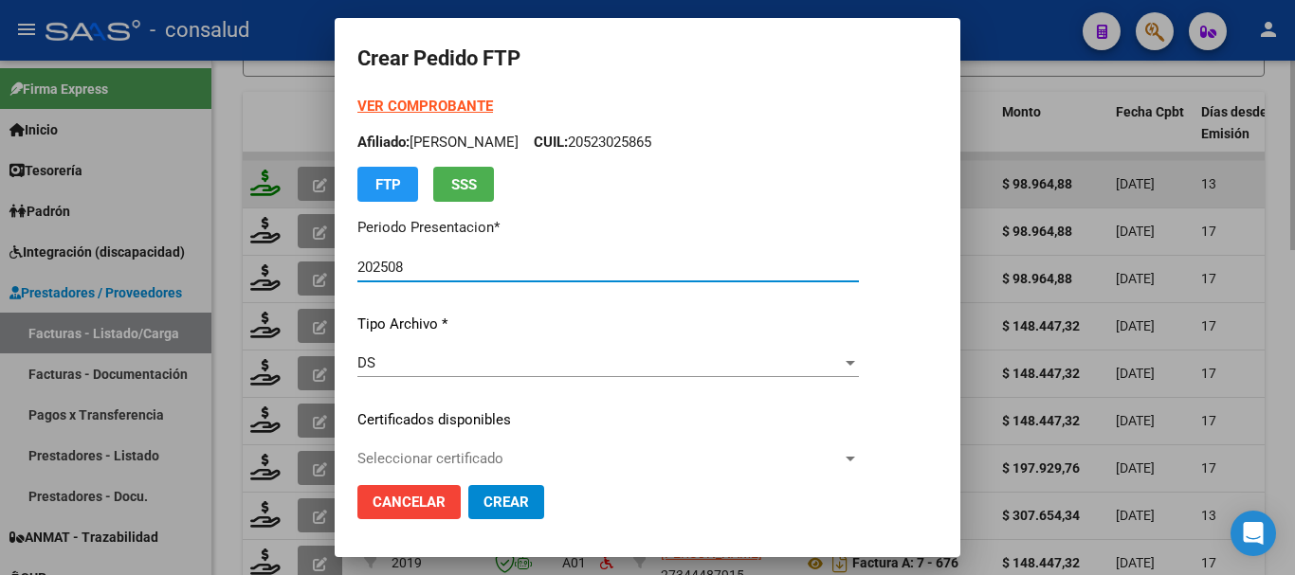
type input "0100057373287-20220527-20270527"
type input "2027-05-27"
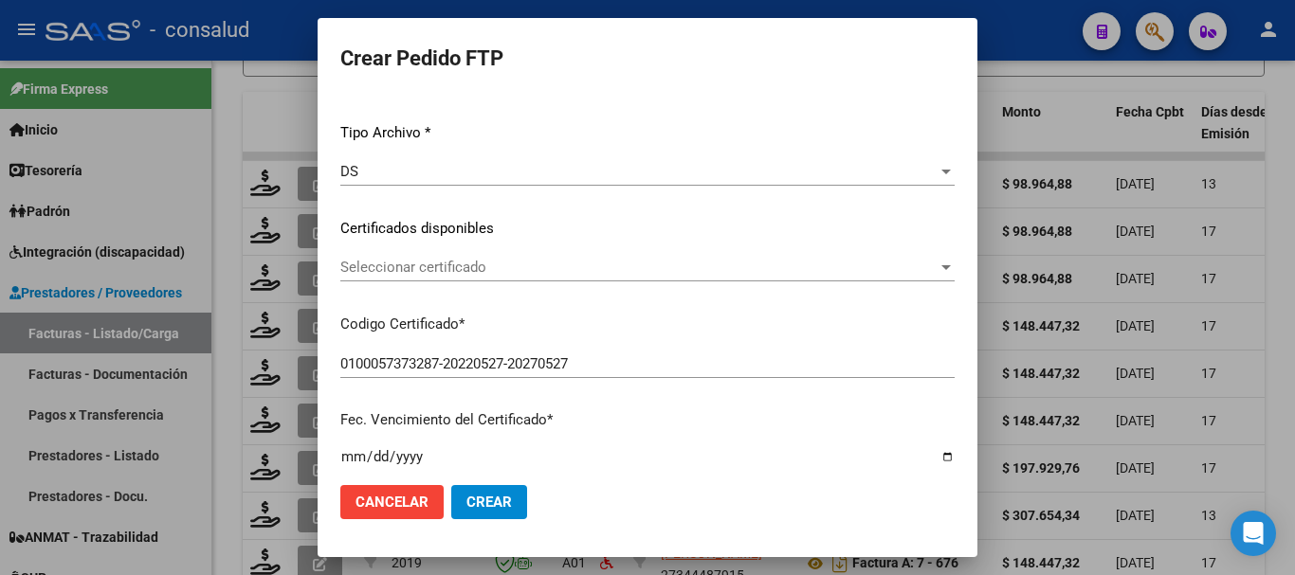
scroll to position [190, 0]
click at [547, 268] on span "Seleccionar certificado" at bounding box center [638, 269] width 597 height 17
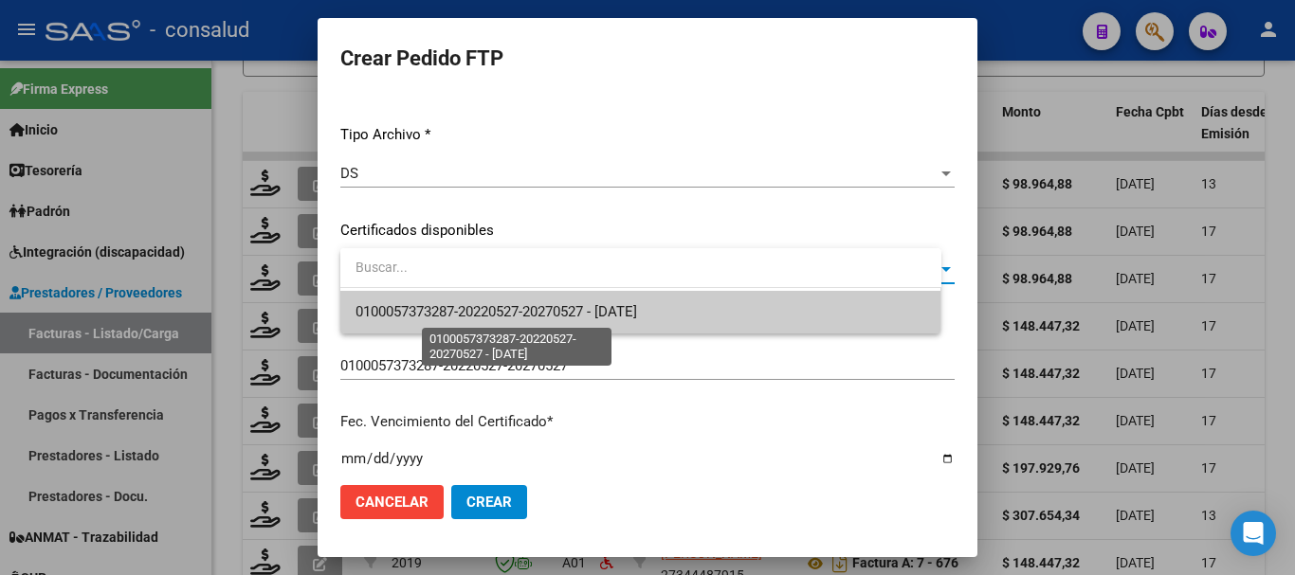
click at [561, 314] on span "0100057373287-20220527-20270527 - 2027-05-27" at bounding box center [497, 311] width 282 height 17
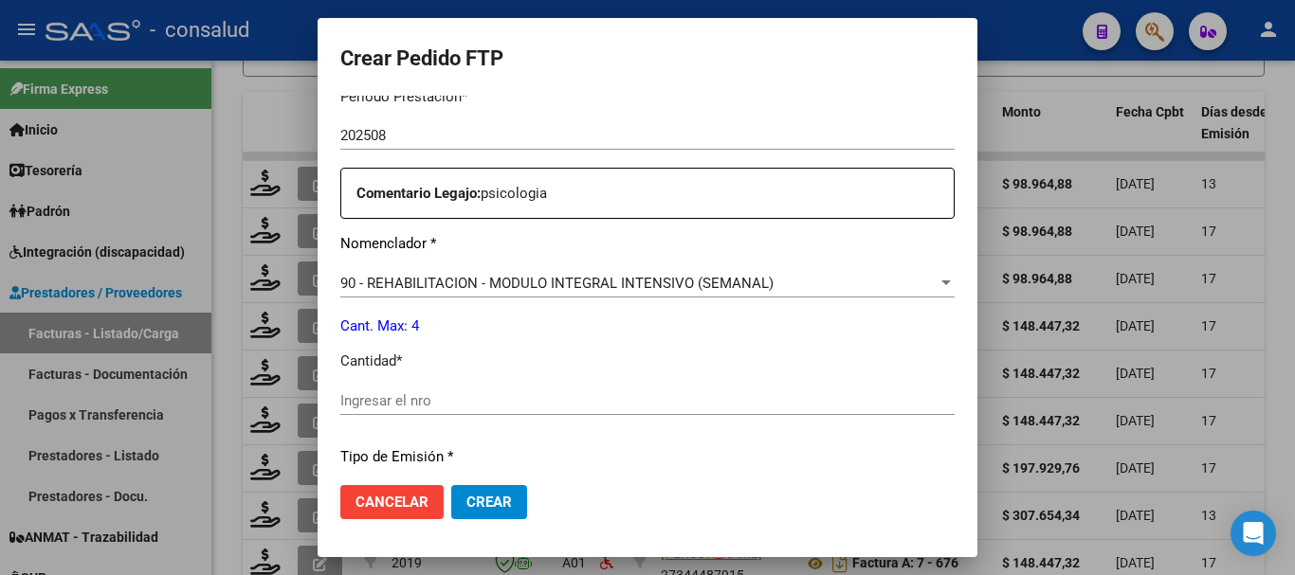
scroll to position [664, 0]
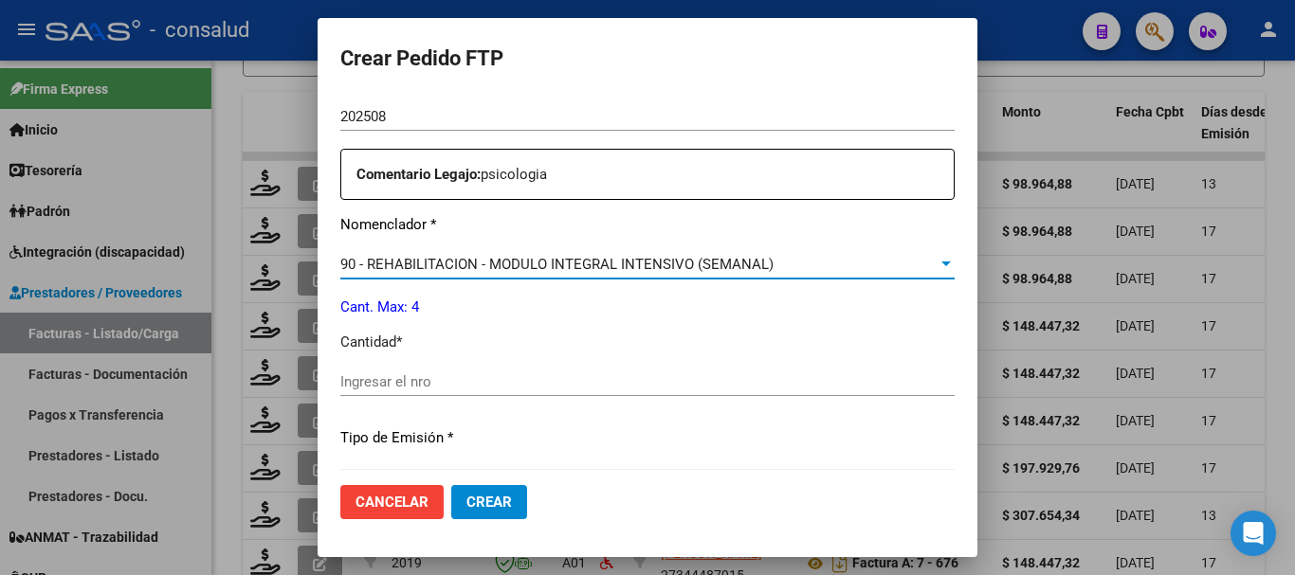
click at [545, 262] on span "90 - REHABILITACION - MODULO INTEGRAL INTENSIVO (SEMANAL)" at bounding box center [556, 264] width 433 height 17
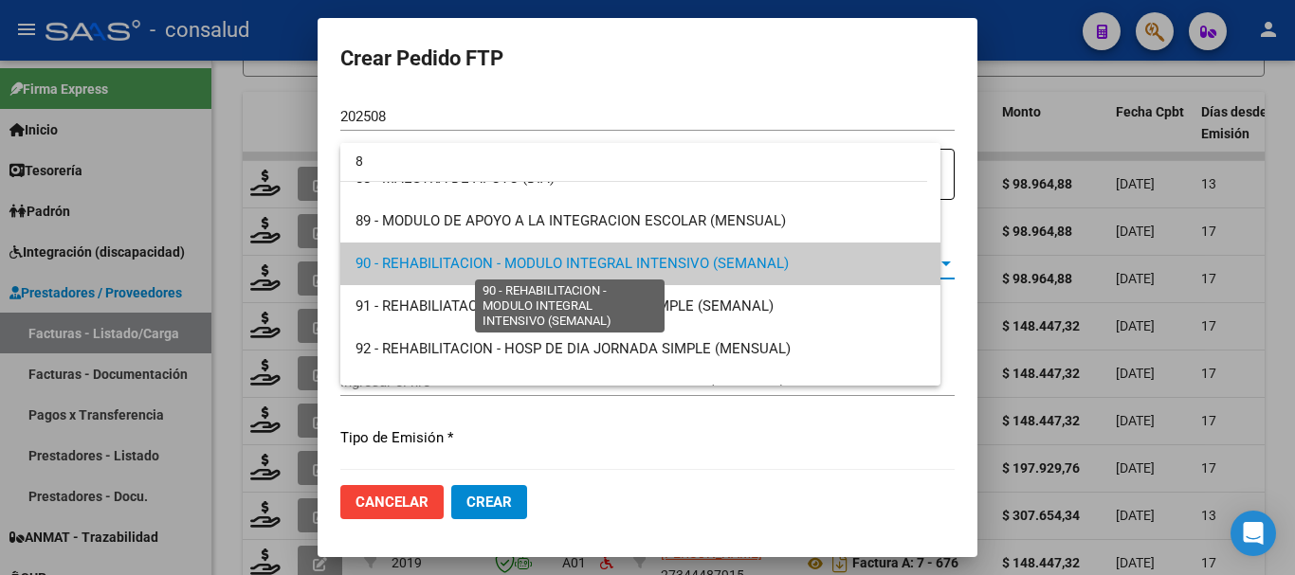
scroll to position [0, 0]
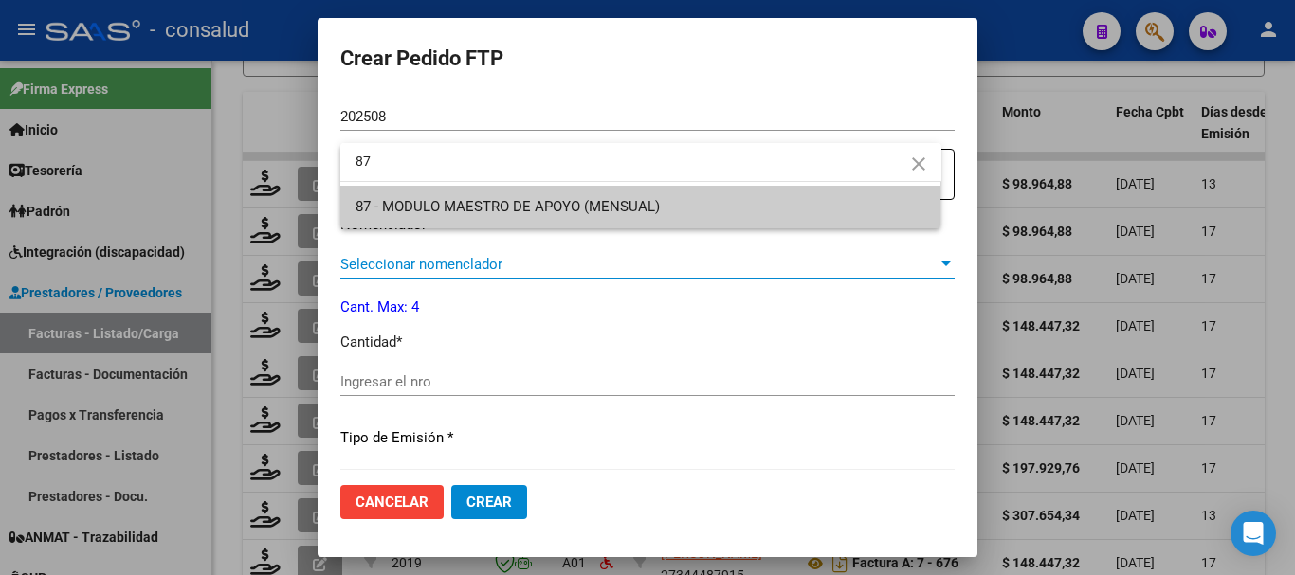
type input "8"
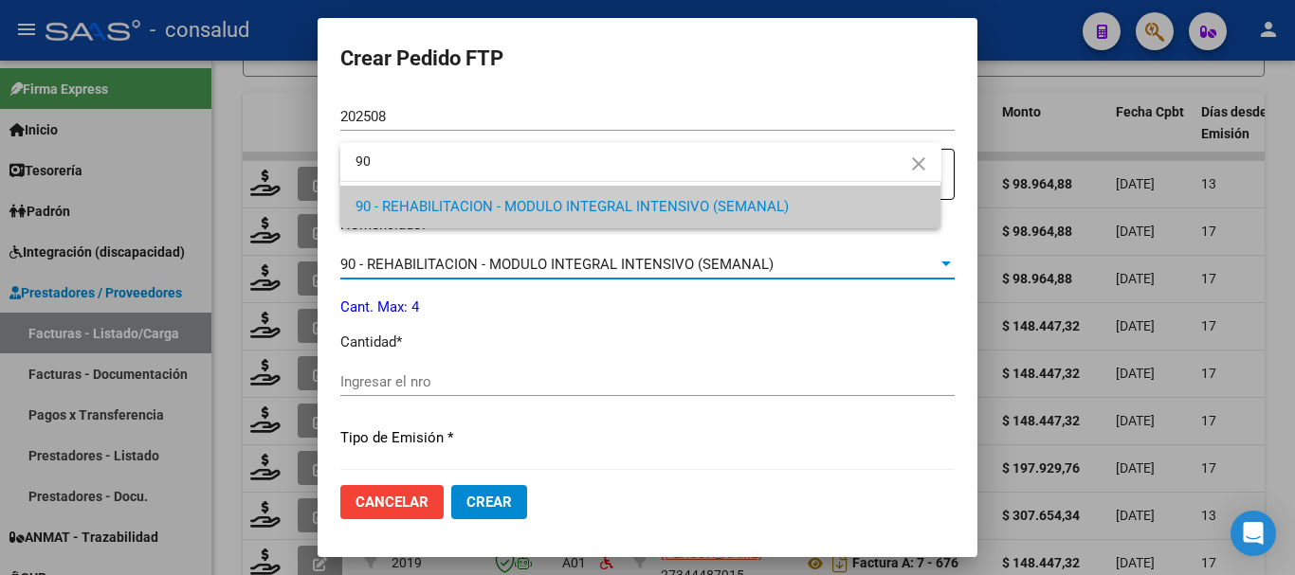
type input "90"
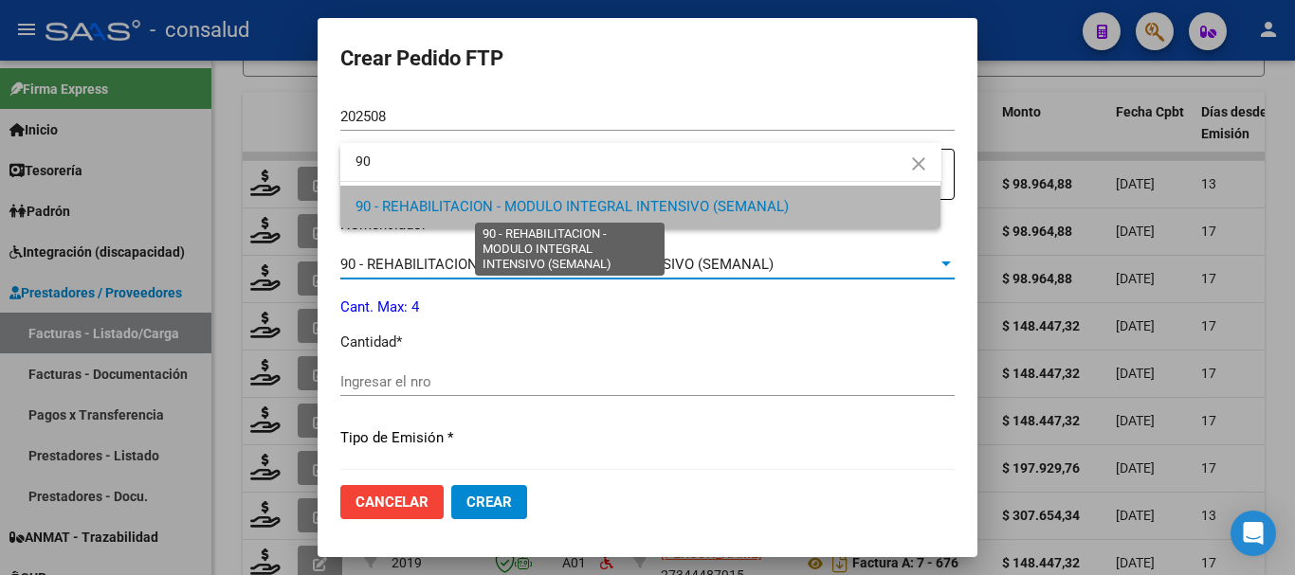
click at [573, 210] on span "90 - REHABILITACION - MODULO INTEGRAL INTENSIVO (SEMANAL)" at bounding box center [572, 206] width 433 height 17
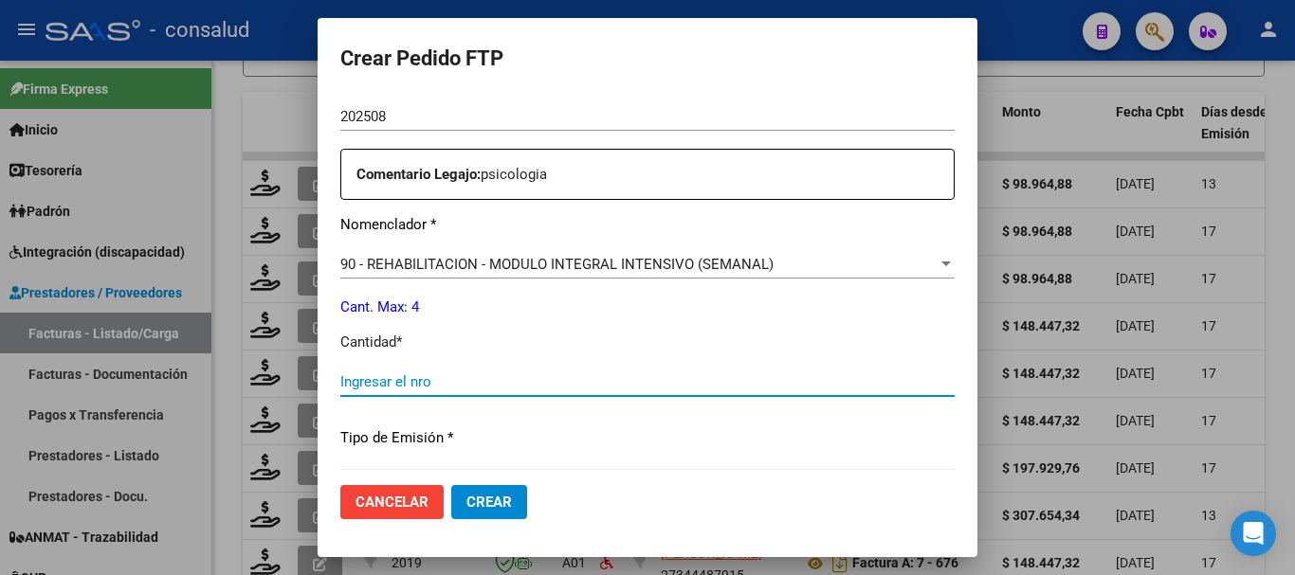
click at [497, 377] on input "Ingresar el nro" at bounding box center [647, 382] width 614 height 17
type input "4"
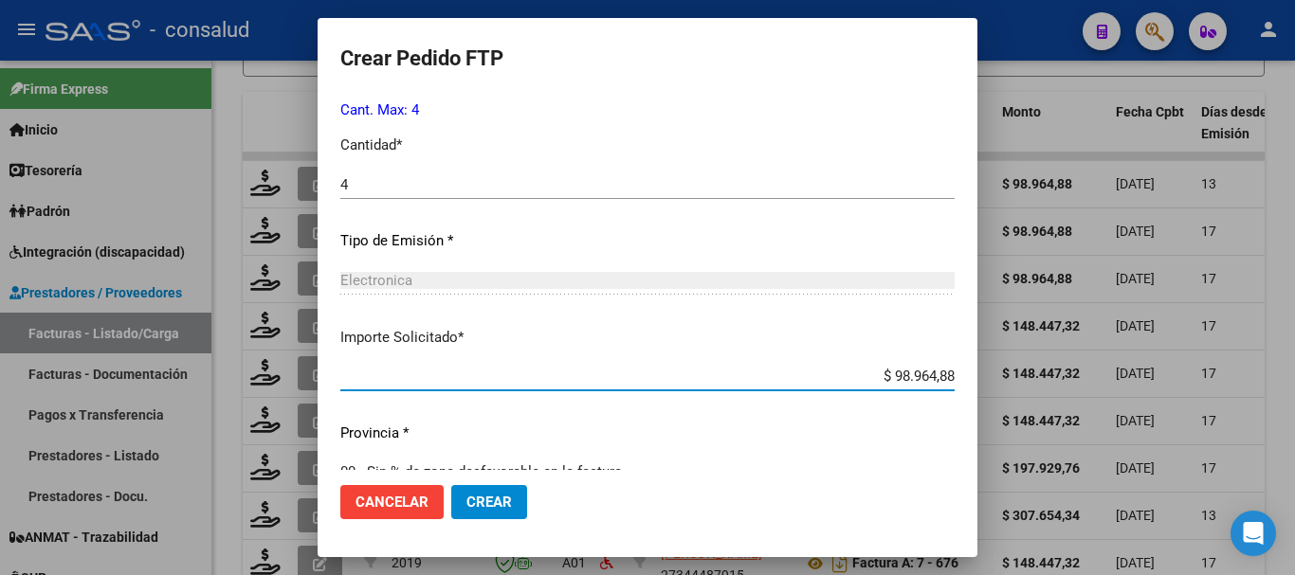
scroll to position [800, 0]
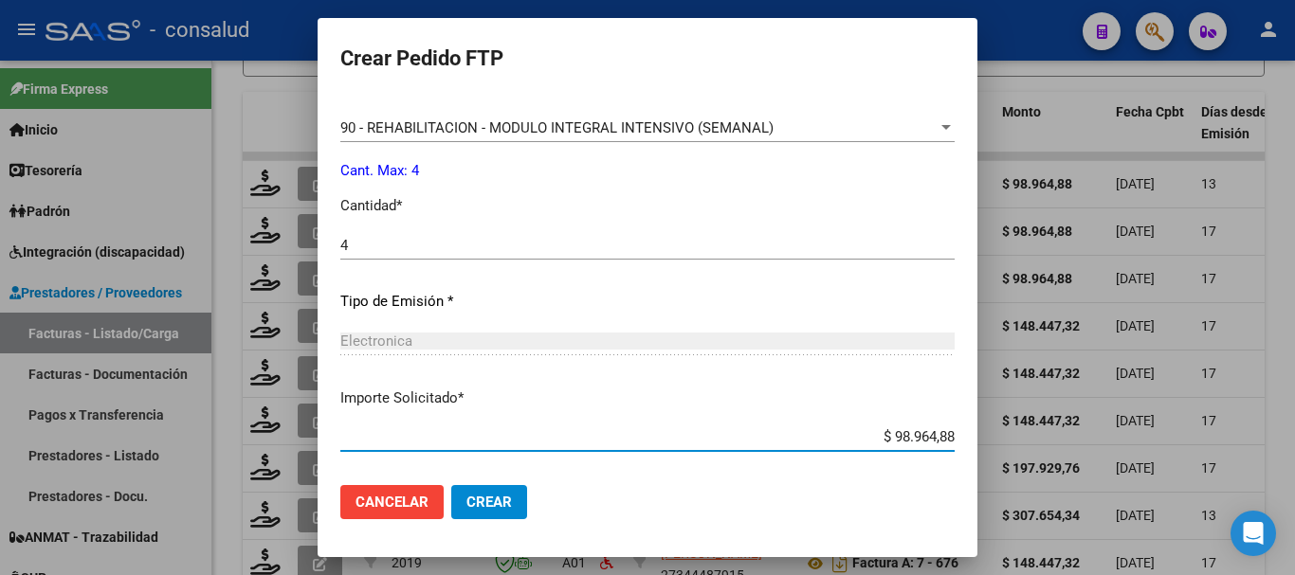
click at [512, 508] on span "Crear" at bounding box center [489, 502] width 46 height 17
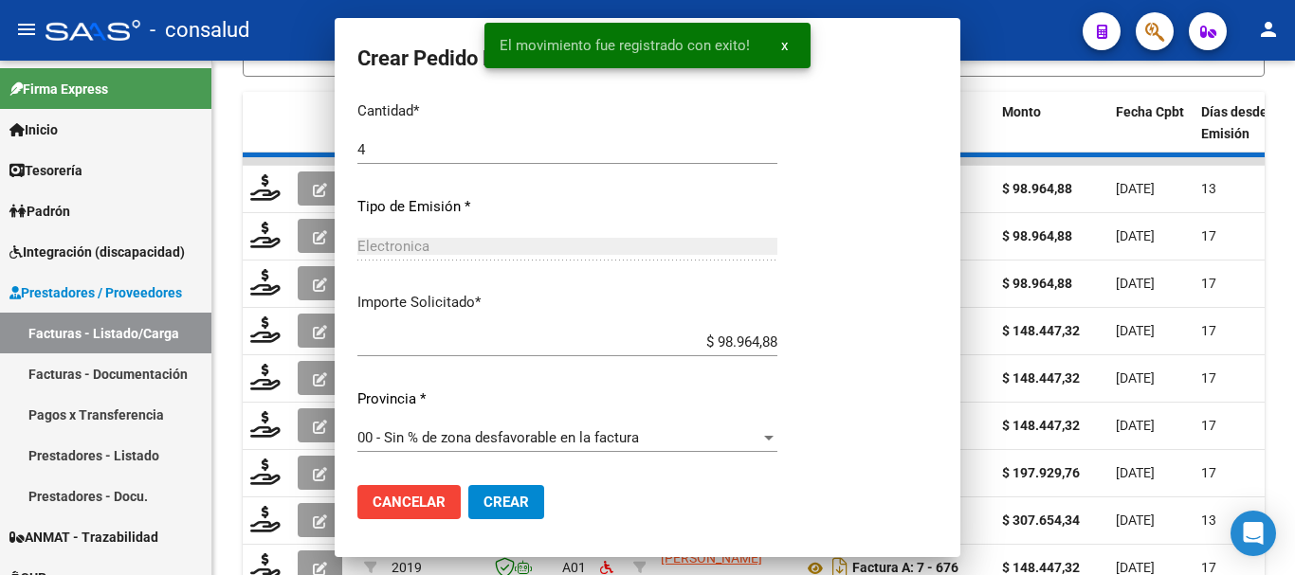
scroll to position [0, 0]
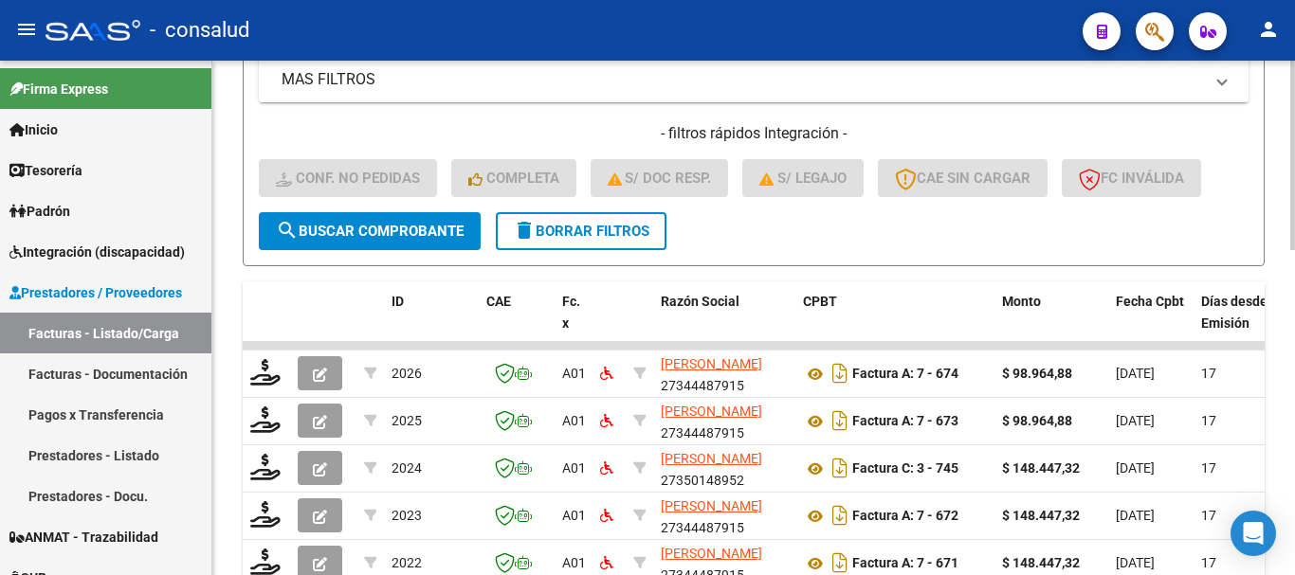
click at [601, 229] on span "delete Borrar Filtros" at bounding box center [581, 231] width 137 height 17
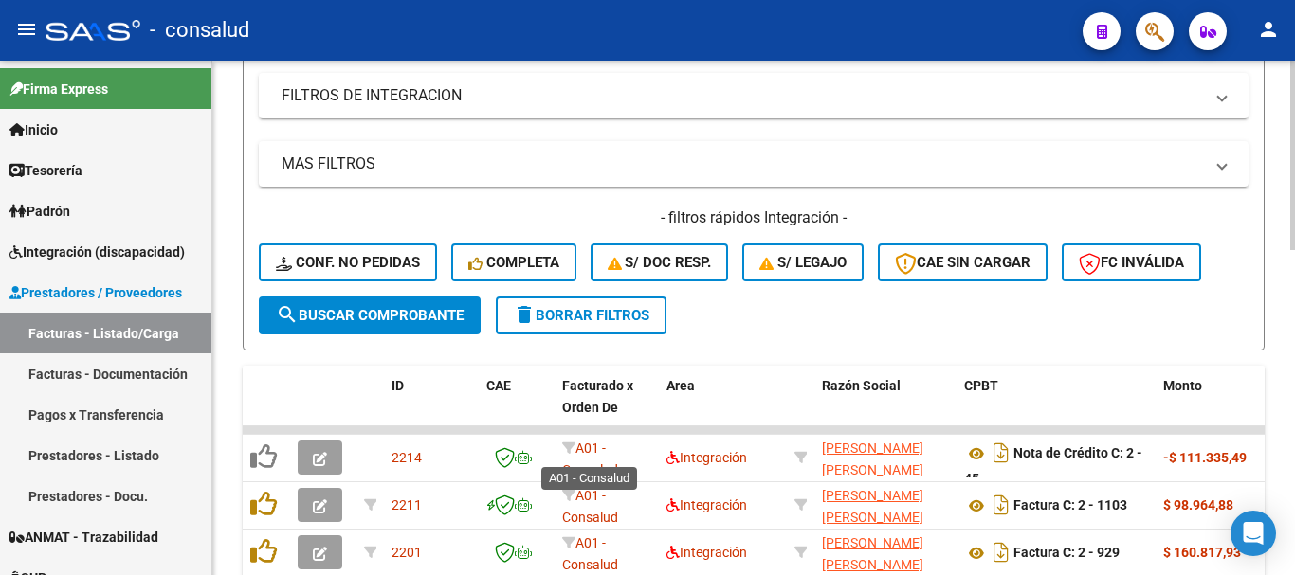
scroll to position [501, 0]
